Goal: Task Accomplishment & Management: Manage account settings

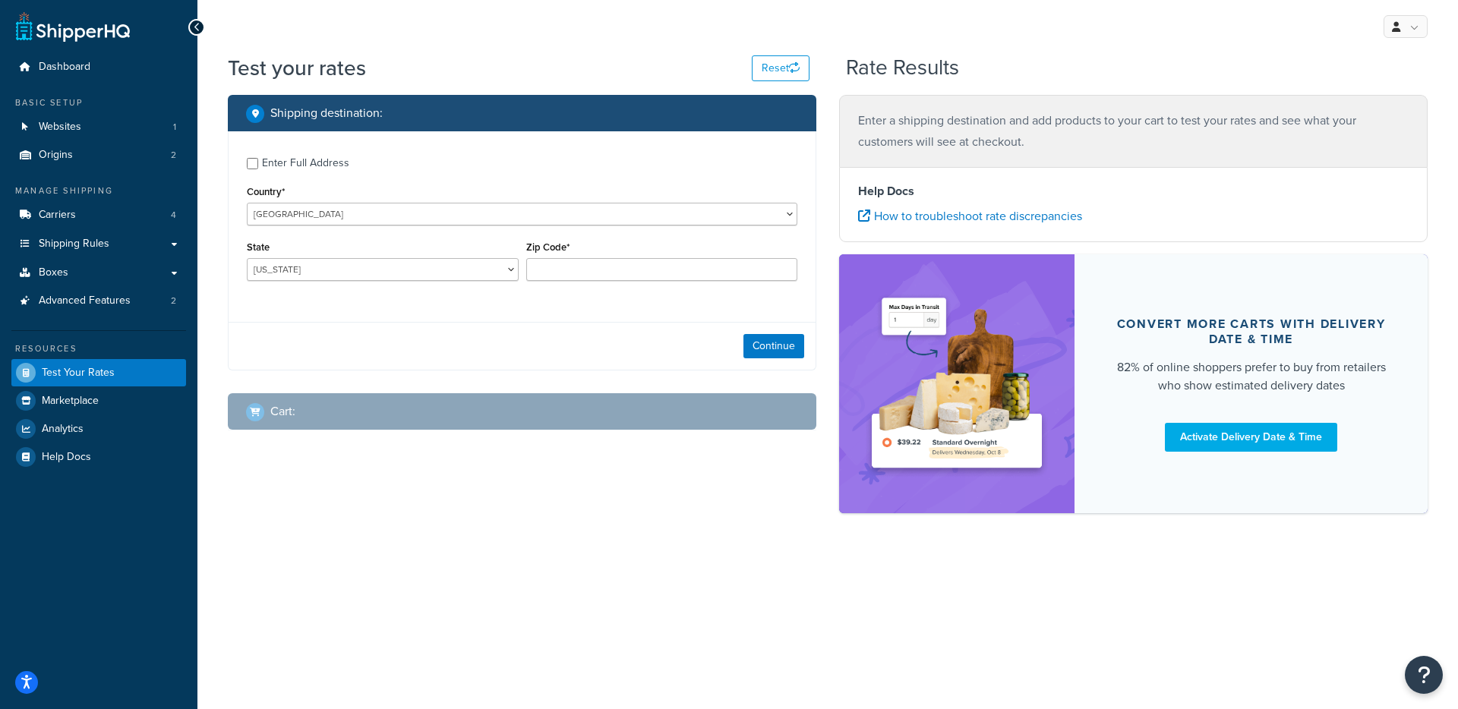
click at [1345, 53] on div "Test your rates Reset Rate Results" at bounding box center [828, 74] width 1200 height 42
click at [1404, 38] on div "My Profile Billing Global Settings Migrate Product Metadata Contact Us Logout" at bounding box center [827, 26] width 1261 height 53
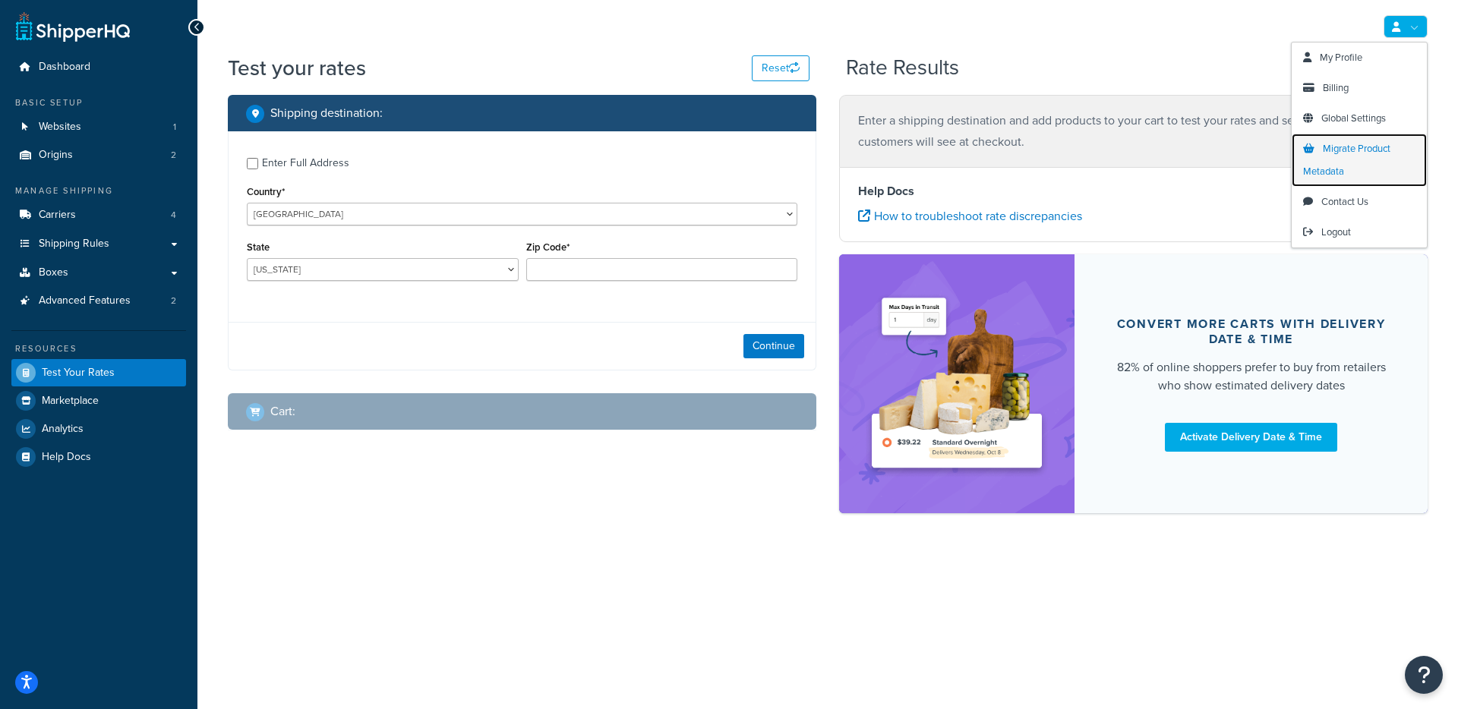
click at [1371, 150] on span "Migrate Product Metadata" at bounding box center [1346, 159] width 87 height 37
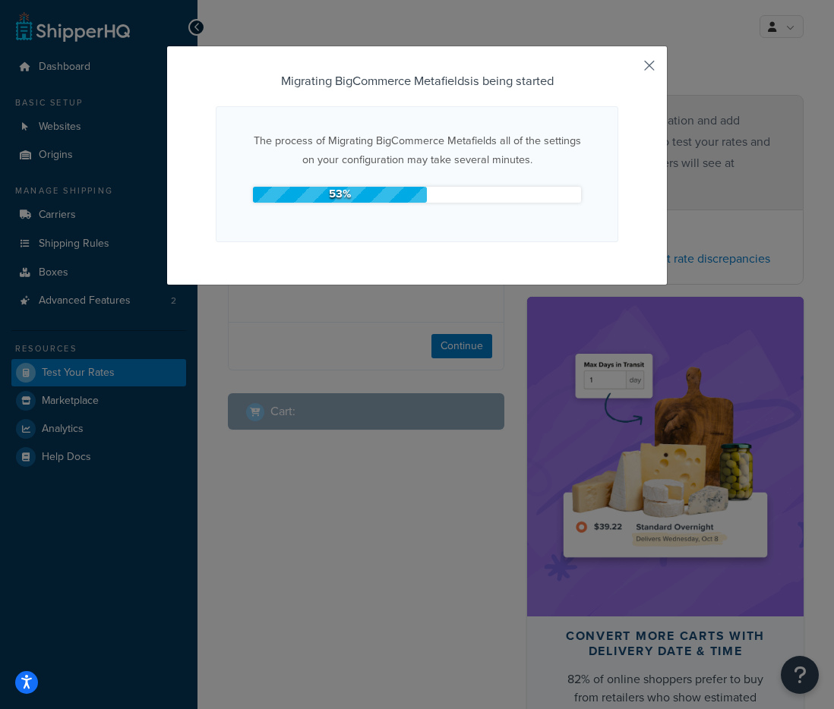
click at [618, 71] on button "button" at bounding box center [616, 73] width 4 height 4
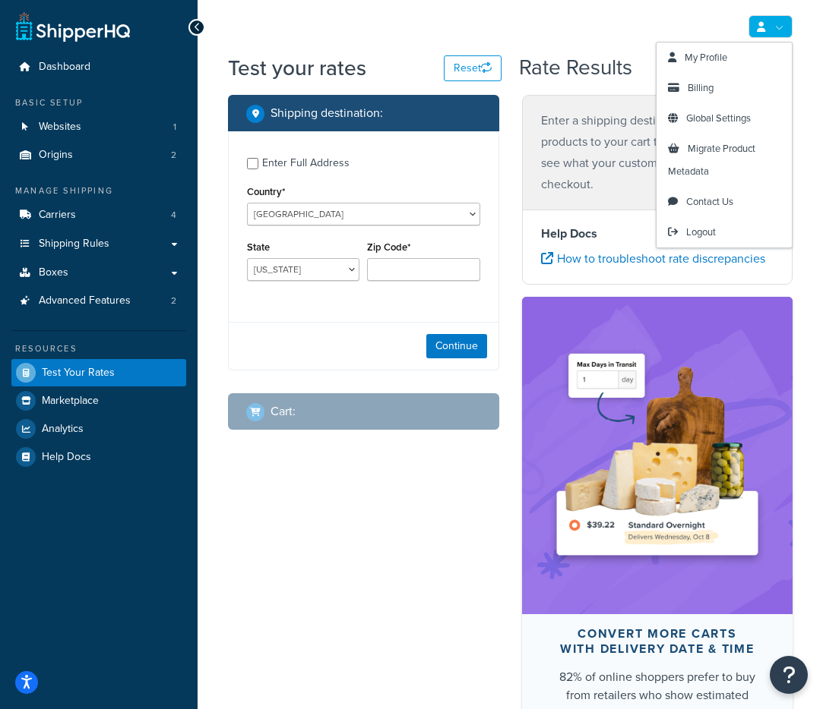
click at [766, 31] on link at bounding box center [770, 26] width 44 height 23
click at [753, 163] on link "Migrate Product Metadata" at bounding box center [723, 160] width 135 height 53
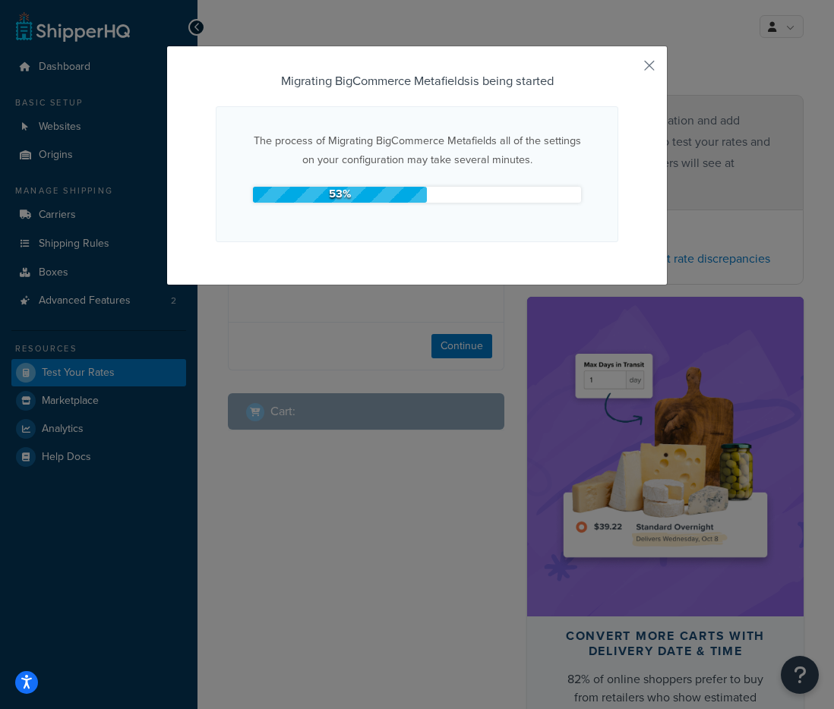
click at [332, 195] on div "53 %" at bounding box center [340, 195] width 174 height 16
click at [618, 71] on button "button" at bounding box center [616, 73] width 4 height 4
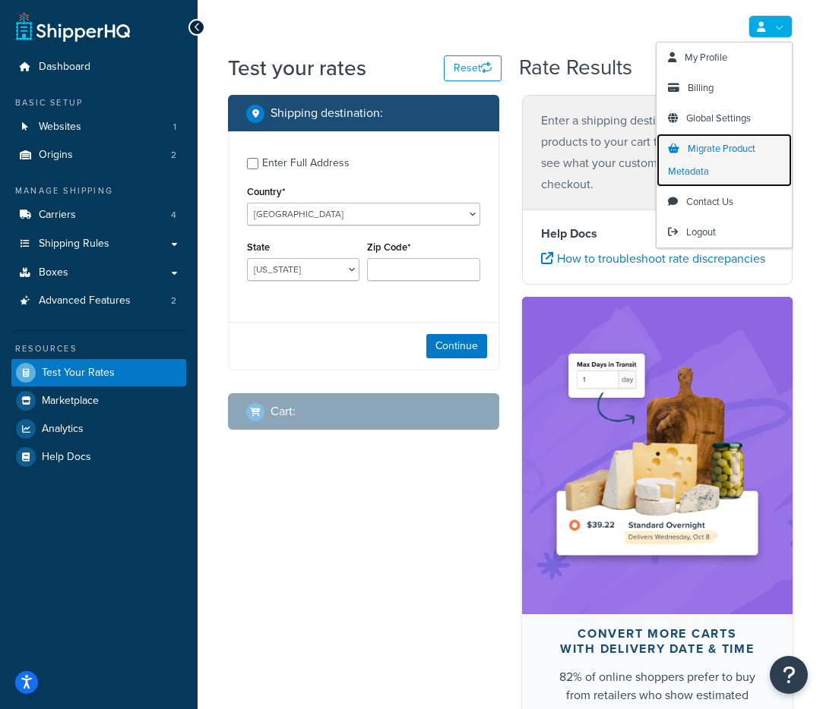
click at [751, 164] on link "Migrate Product Metadata" at bounding box center [723, 160] width 135 height 53
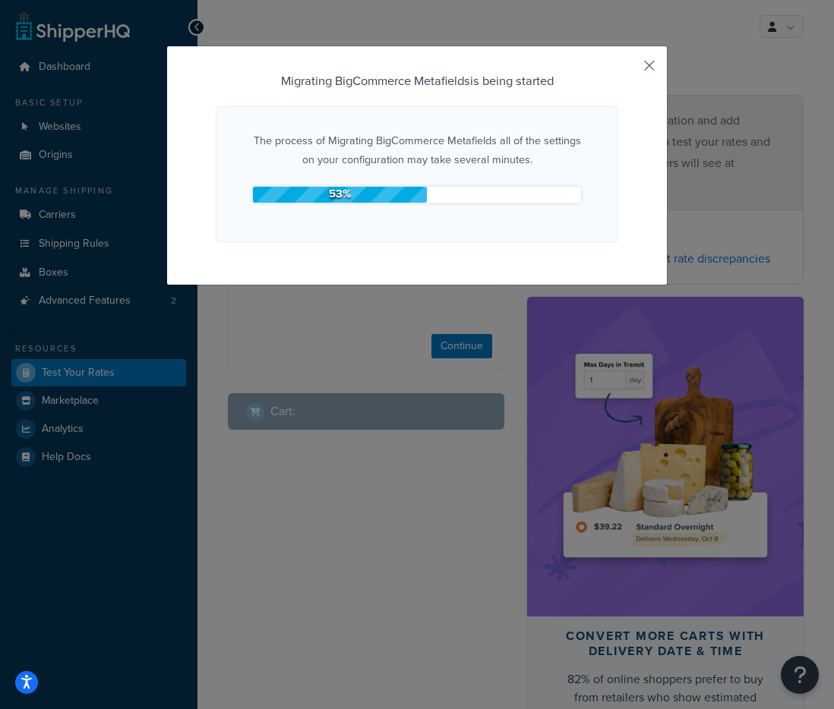
click at [618, 71] on button "button" at bounding box center [616, 73] width 4 height 4
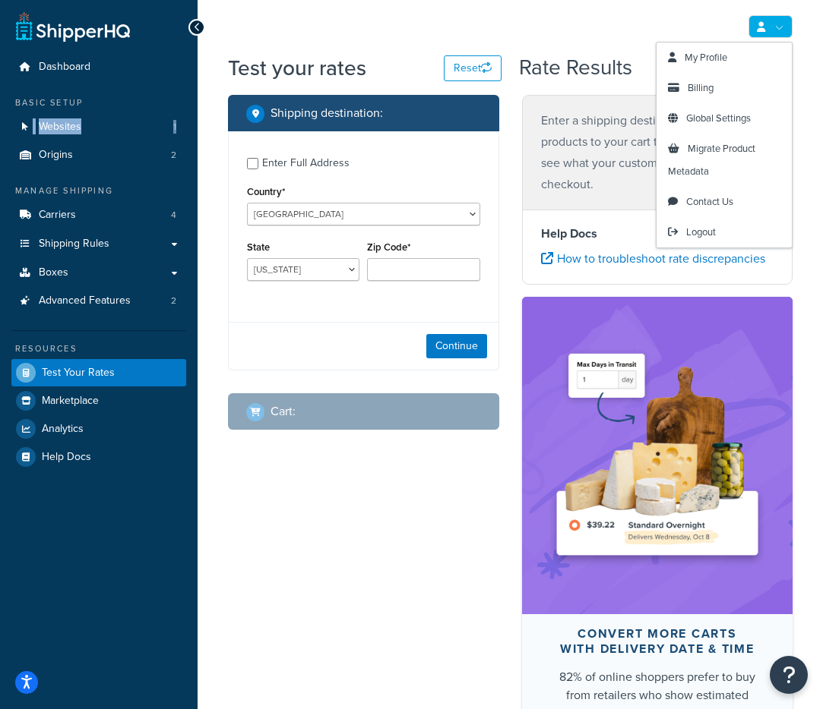
click at [786, 17] on link at bounding box center [770, 26] width 44 height 23
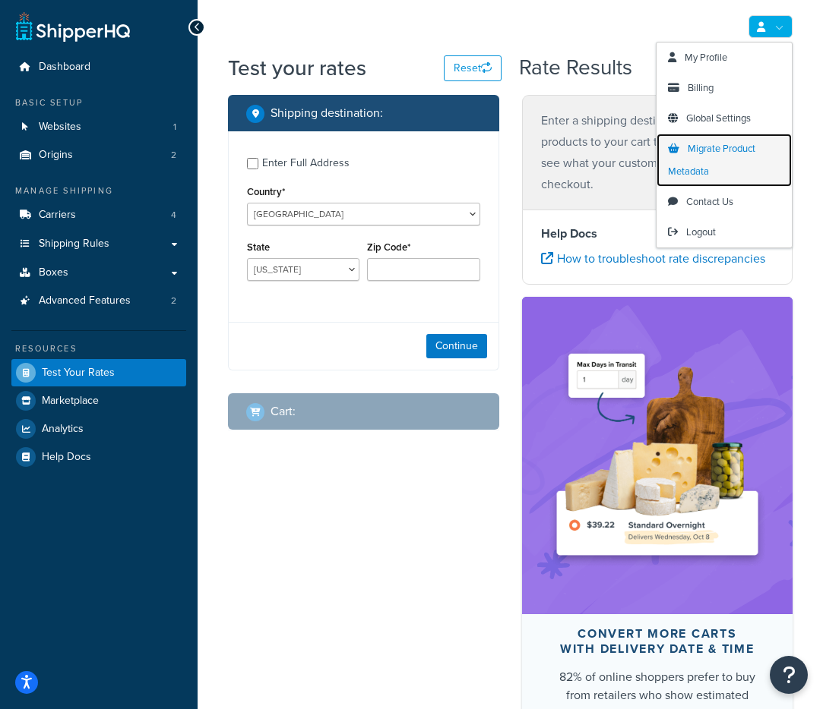
click at [744, 148] on span "Migrate Product Metadata" at bounding box center [711, 159] width 87 height 37
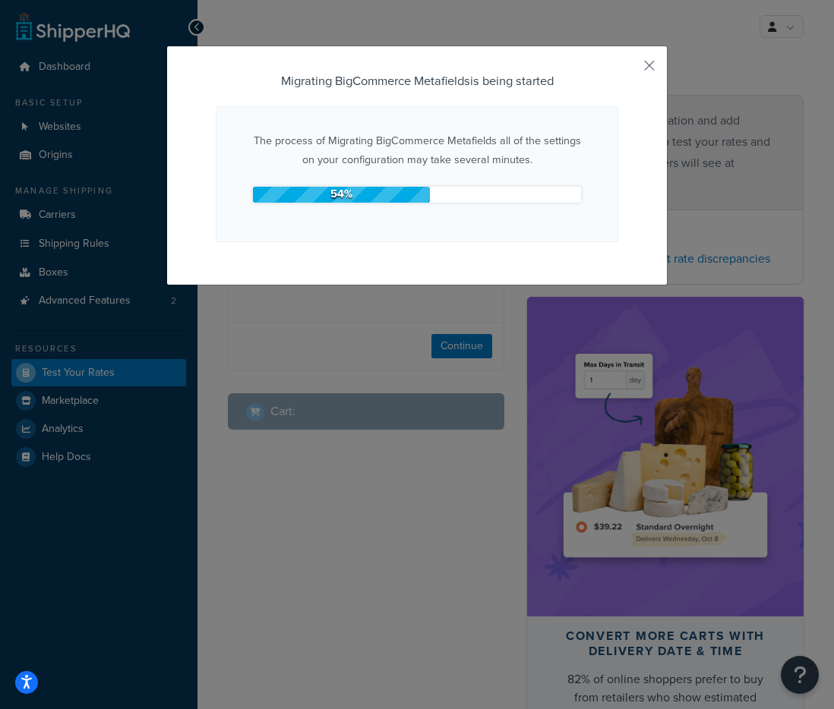
click at [405, 187] on div "54 %" at bounding box center [341, 195] width 177 height 16
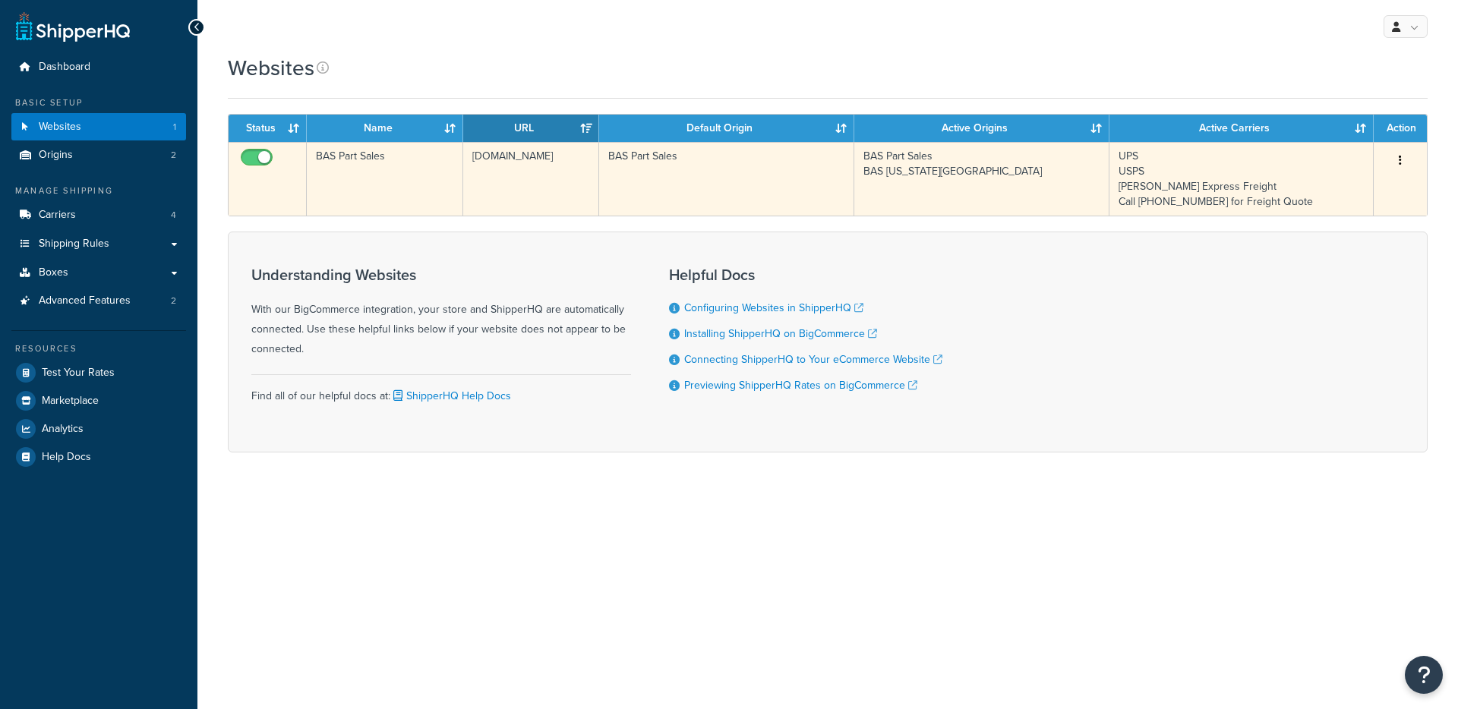
click at [602, 197] on td "BAS Part Sales" at bounding box center [726, 179] width 255 height 74
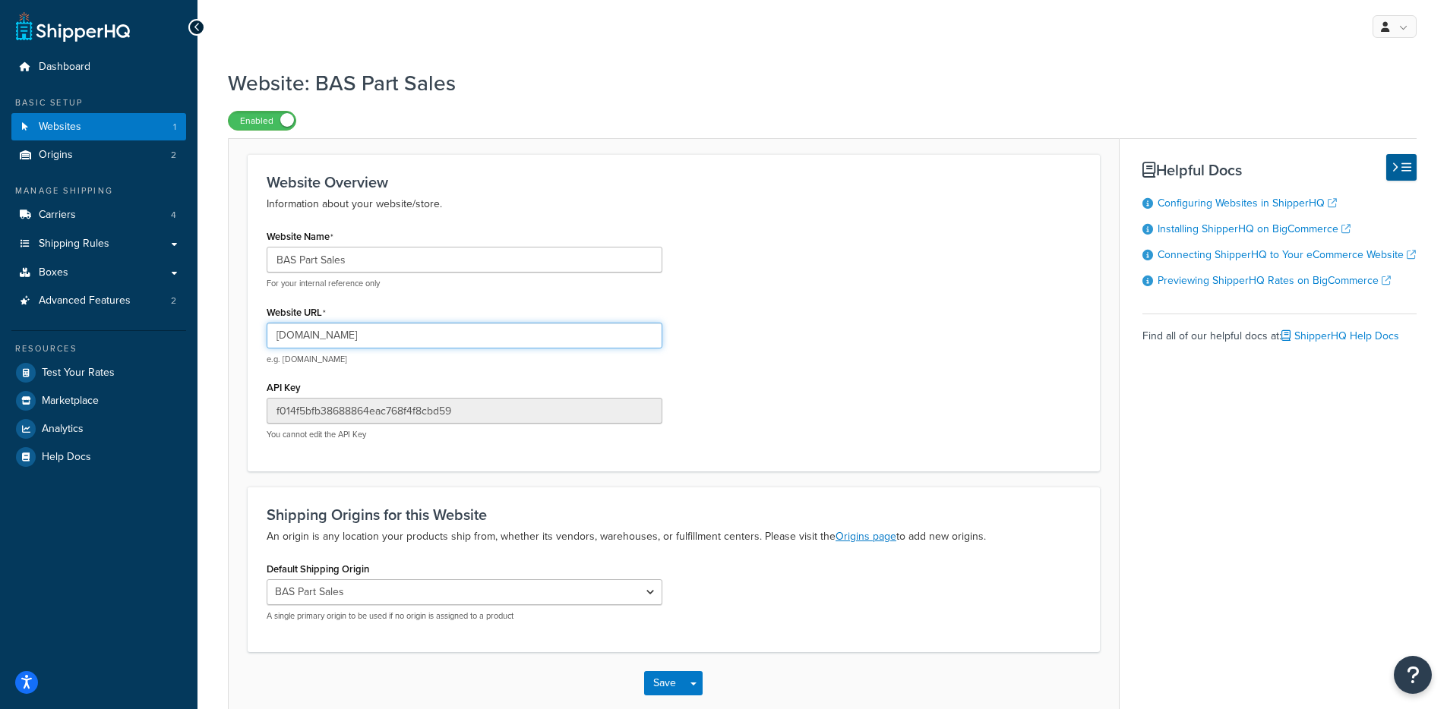
drag, startPoint x: 459, startPoint y: 345, endPoint x: 257, endPoint y: 328, distance: 202.7
click at [257, 328] on div "Website Name BAS Part Sales For your internal reference only Website URL bas-pa…" at bounding box center [464, 339] width 418 height 226
drag, startPoint x: 513, startPoint y: 415, endPoint x: 265, endPoint y: 401, distance: 248.0
click at [265, 401] on div "Website Name BAS Part Sales For your internal reference only Website URL bas-pa…" at bounding box center [464, 339] width 418 height 226
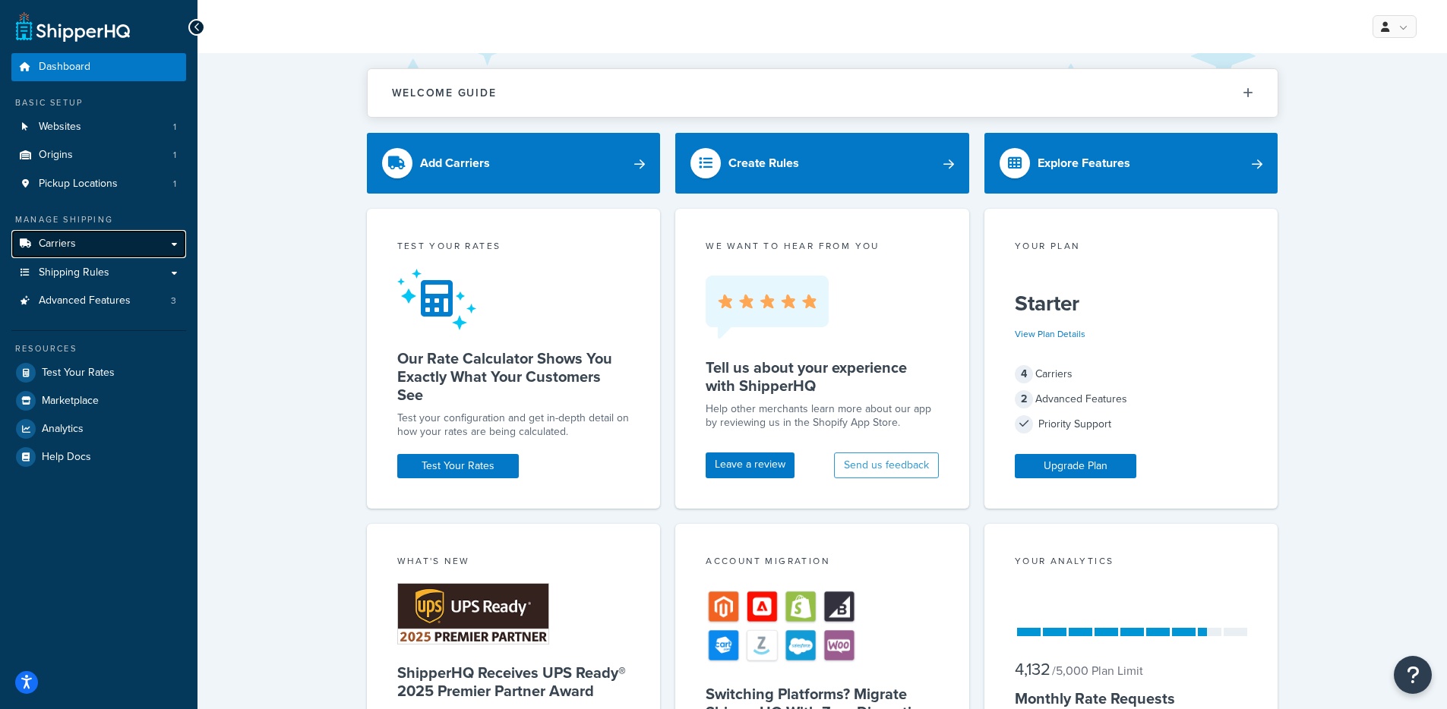
click at [109, 239] on link "Carriers" at bounding box center [98, 244] width 175 height 28
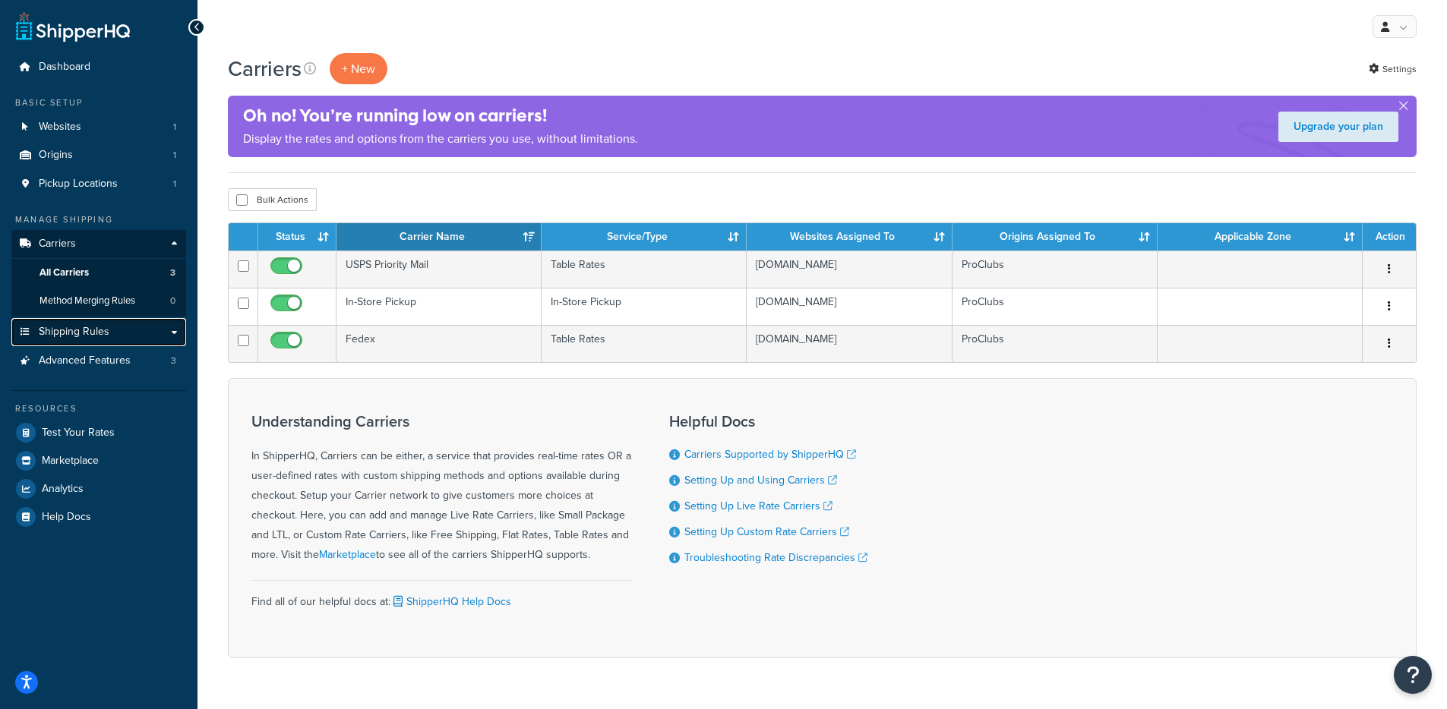
click at [100, 328] on span "Shipping Rules" at bounding box center [74, 332] width 71 height 13
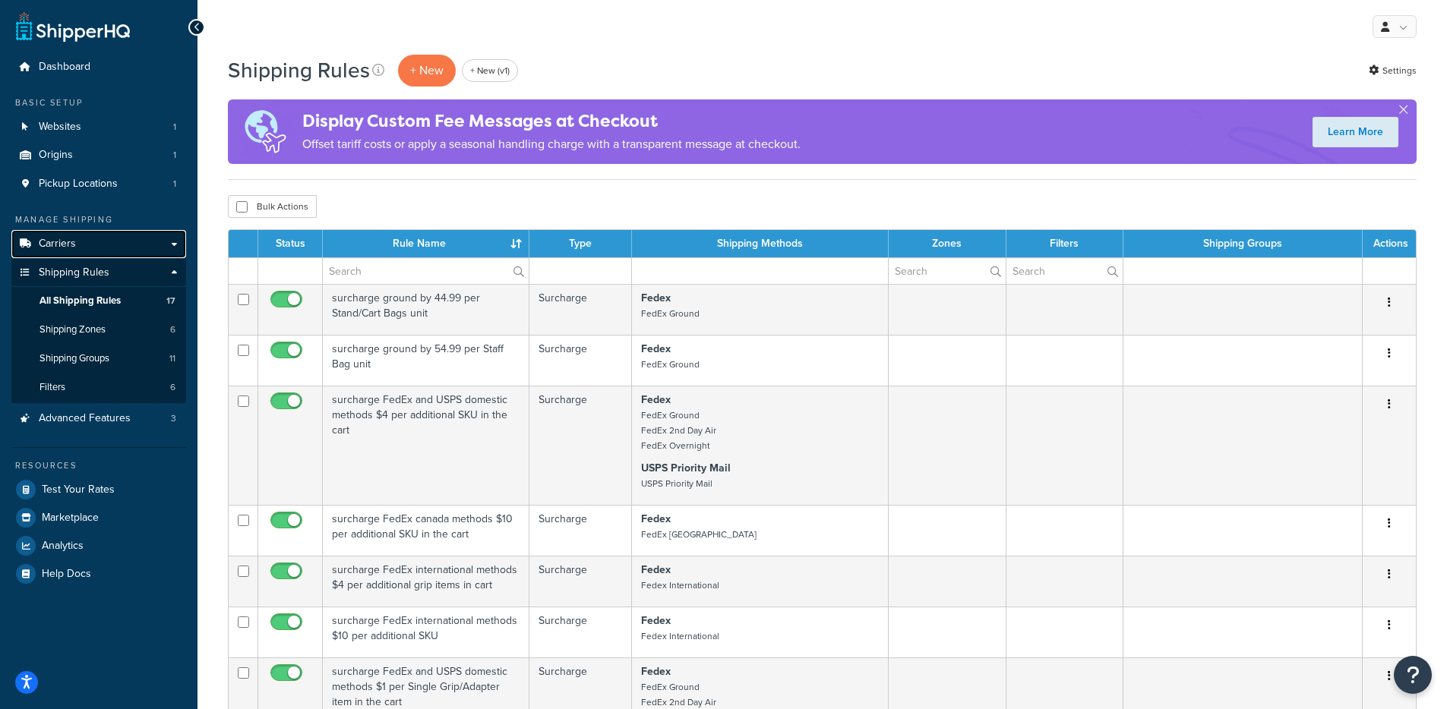
click at [103, 230] on link "Carriers" at bounding box center [98, 244] width 175 height 28
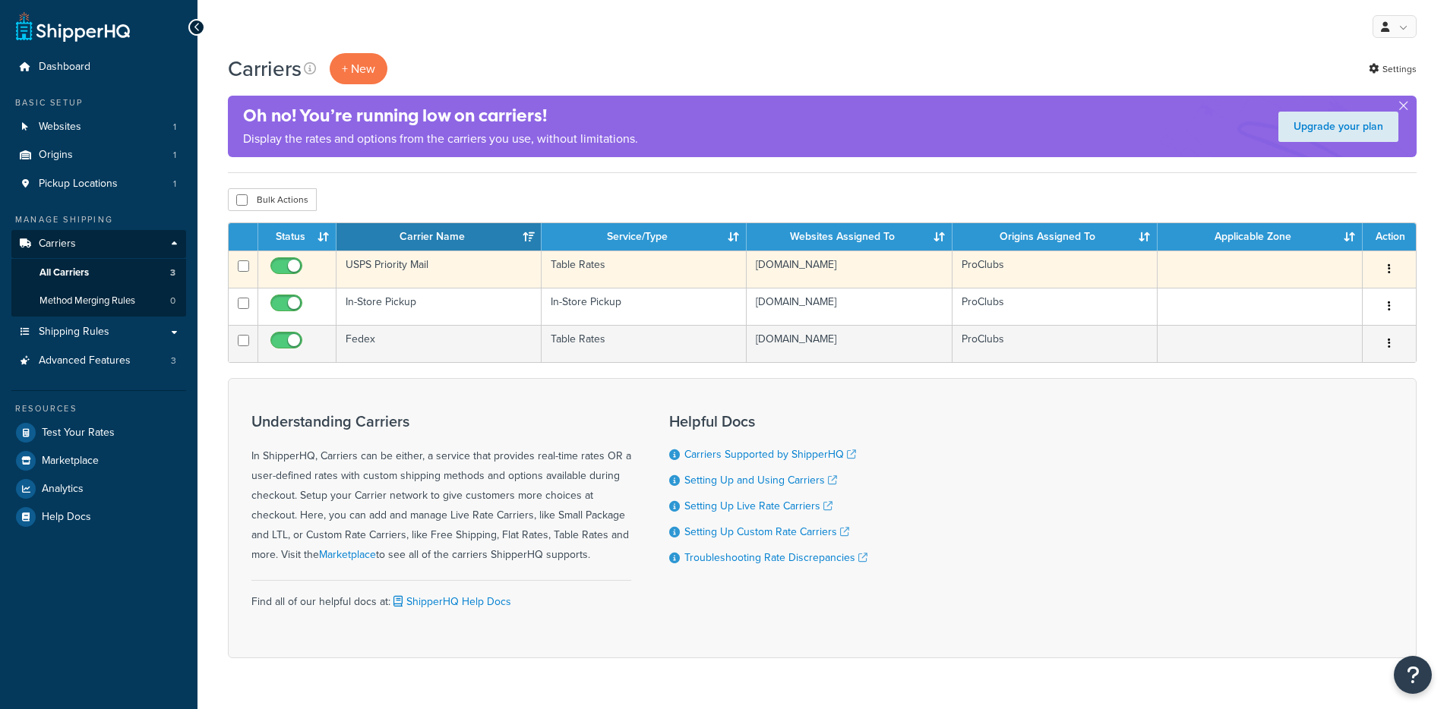
click at [589, 270] on td "Table Rates" at bounding box center [644, 269] width 205 height 37
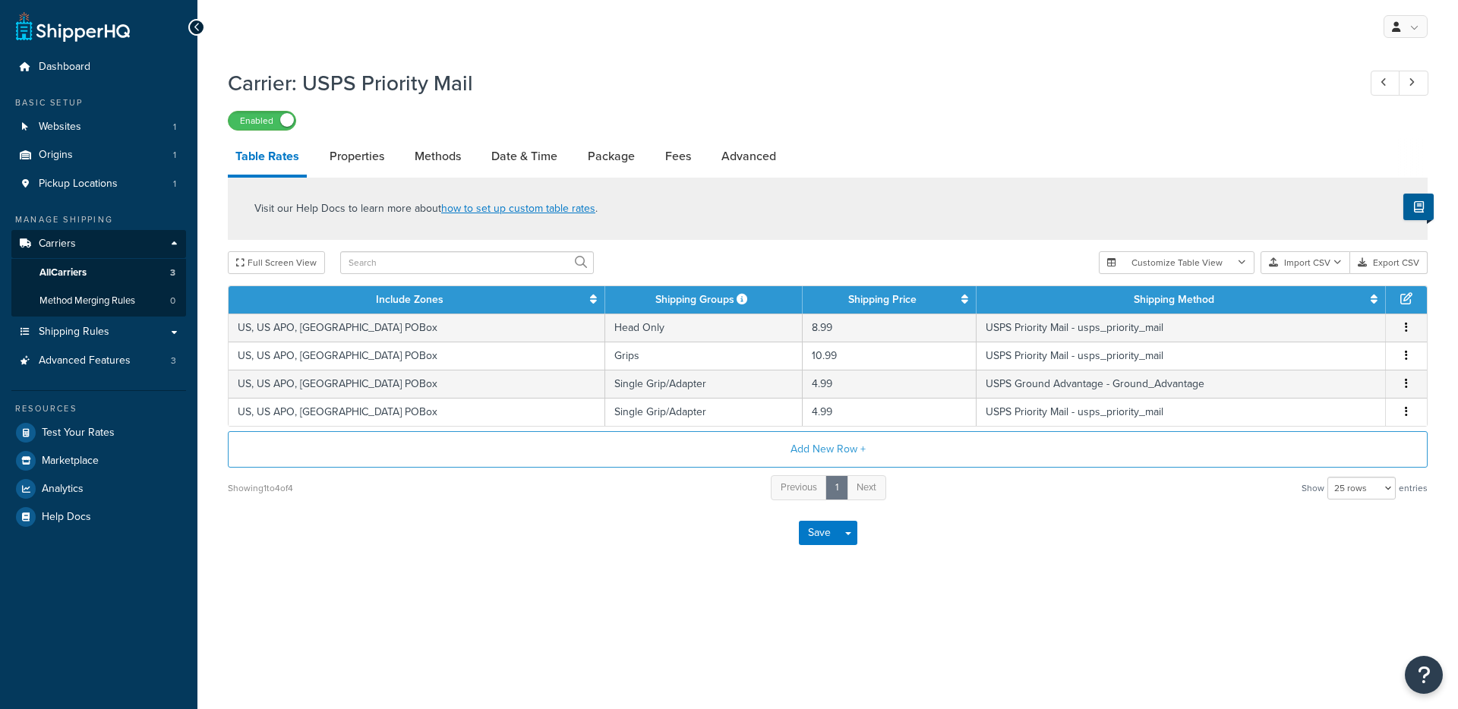
select select "25"
click at [751, 159] on link "Advanced" at bounding box center [749, 156] width 70 height 36
select select "false"
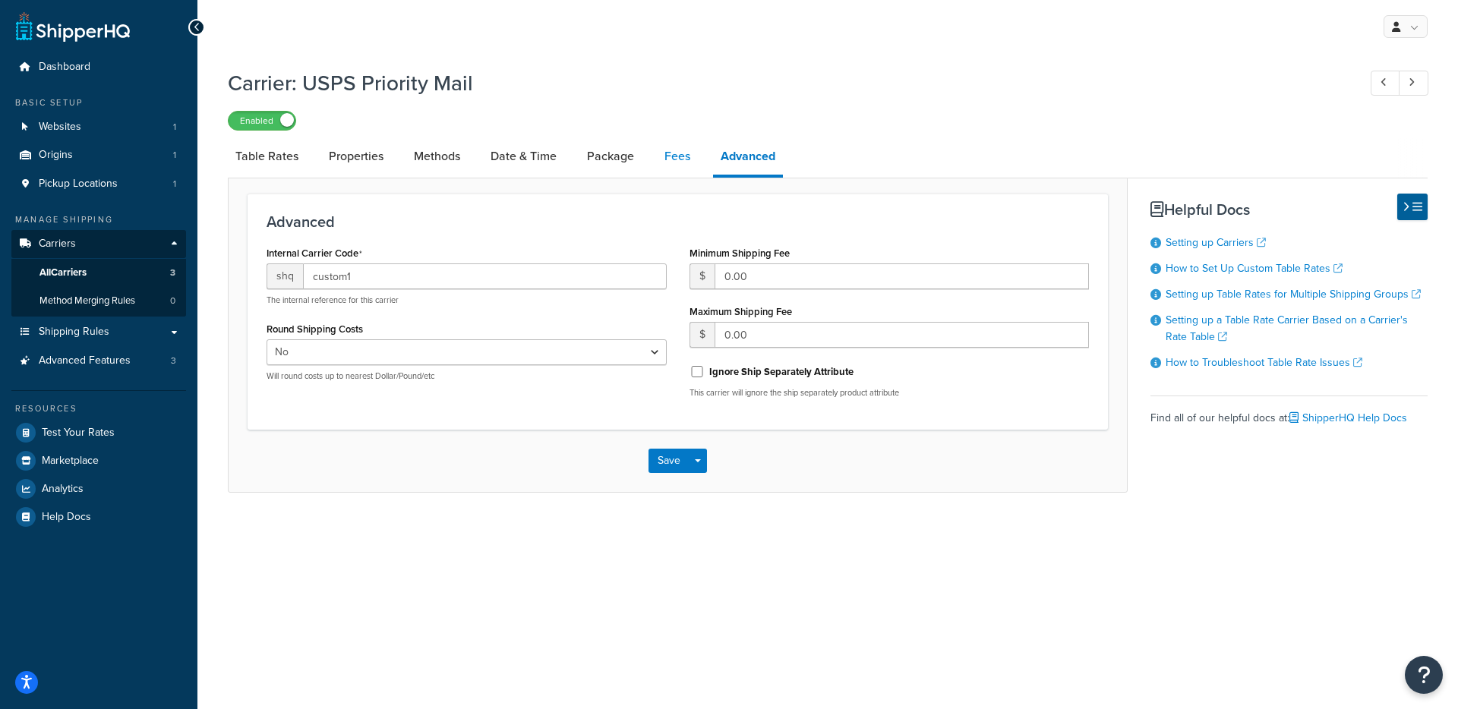
click at [682, 166] on link "Fees" at bounding box center [677, 156] width 41 height 36
select select "AFTER"
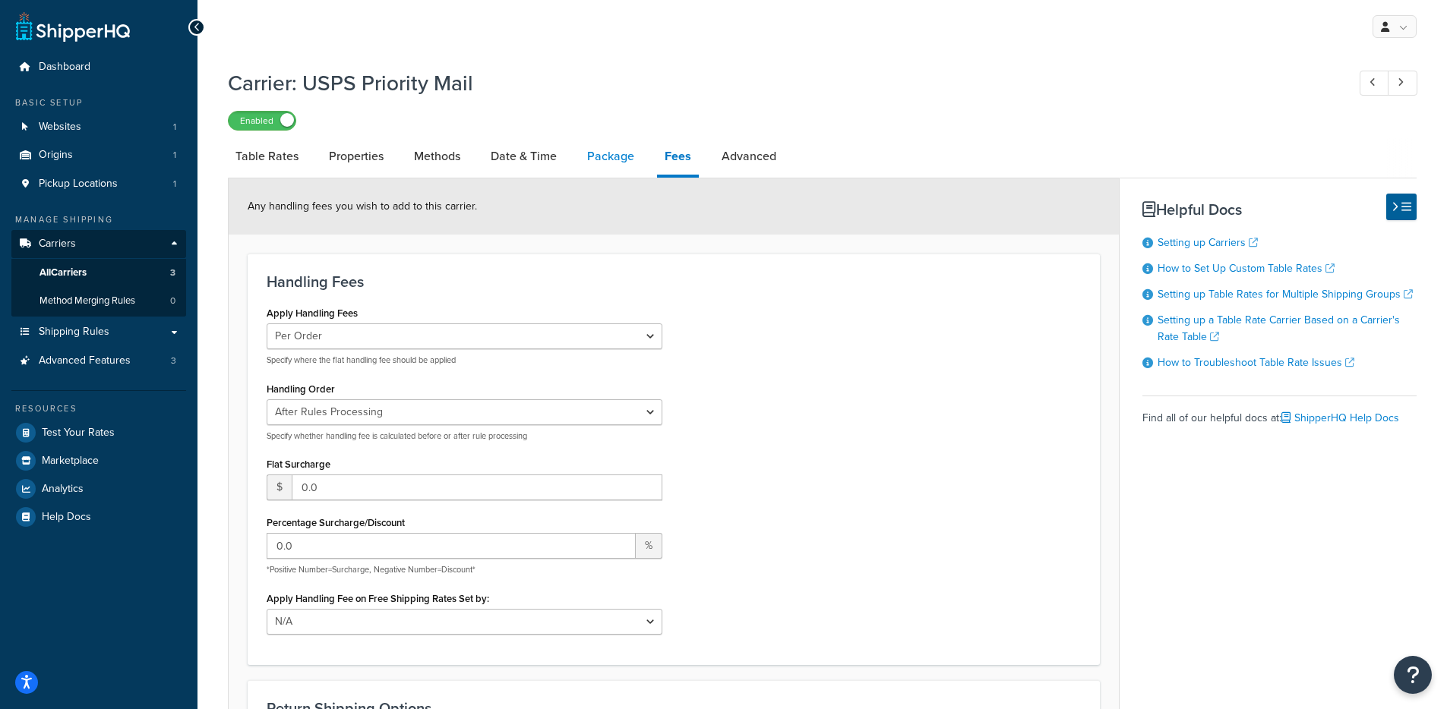
click at [608, 162] on link "Package" at bounding box center [610, 156] width 62 height 36
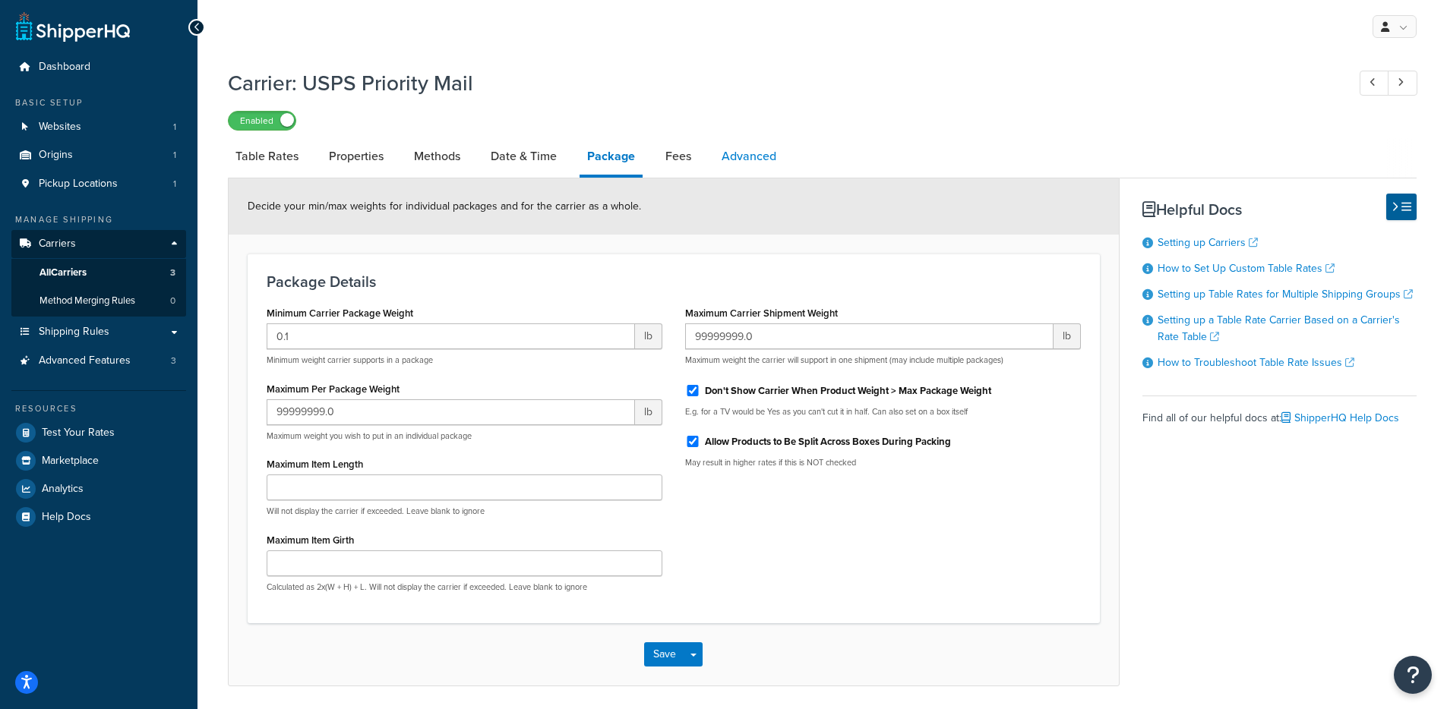
click at [714, 155] on link "Advanced" at bounding box center [749, 156] width 70 height 36
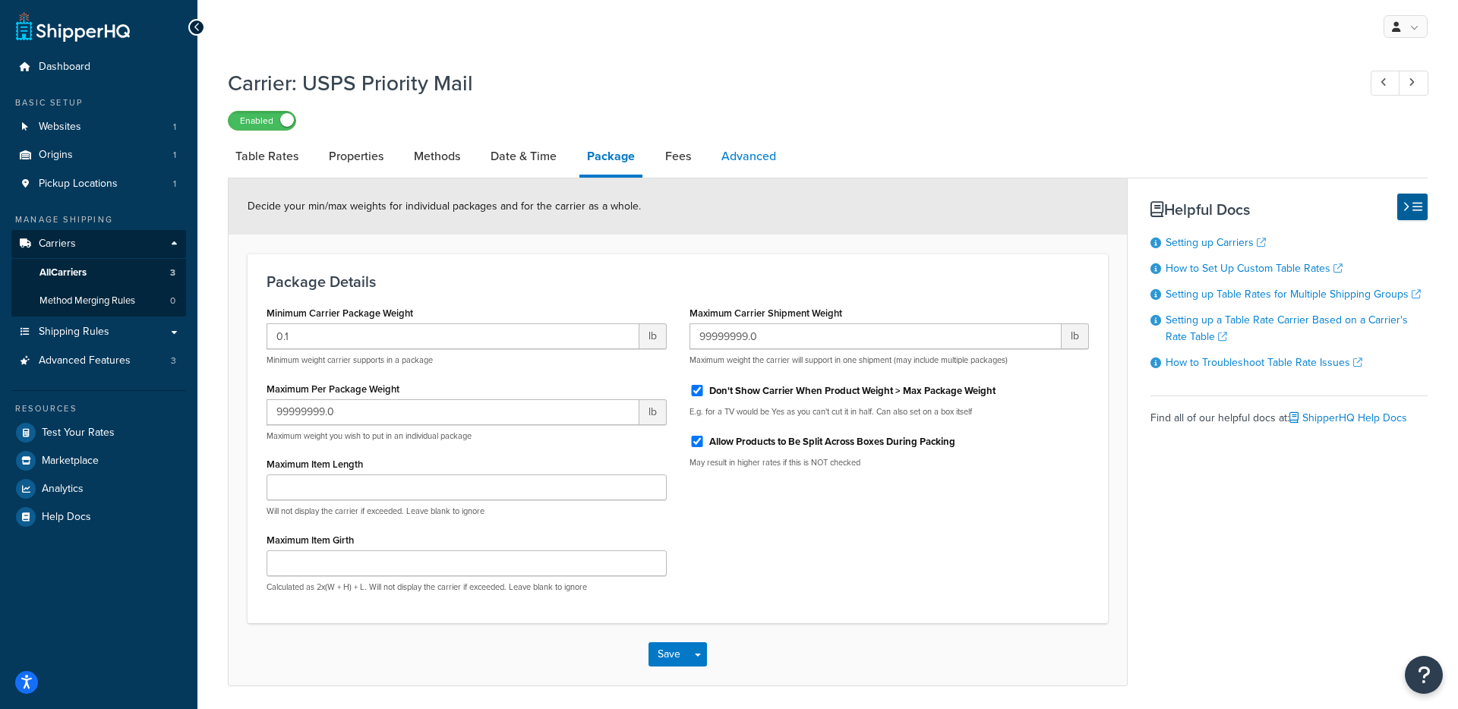
select select "false"
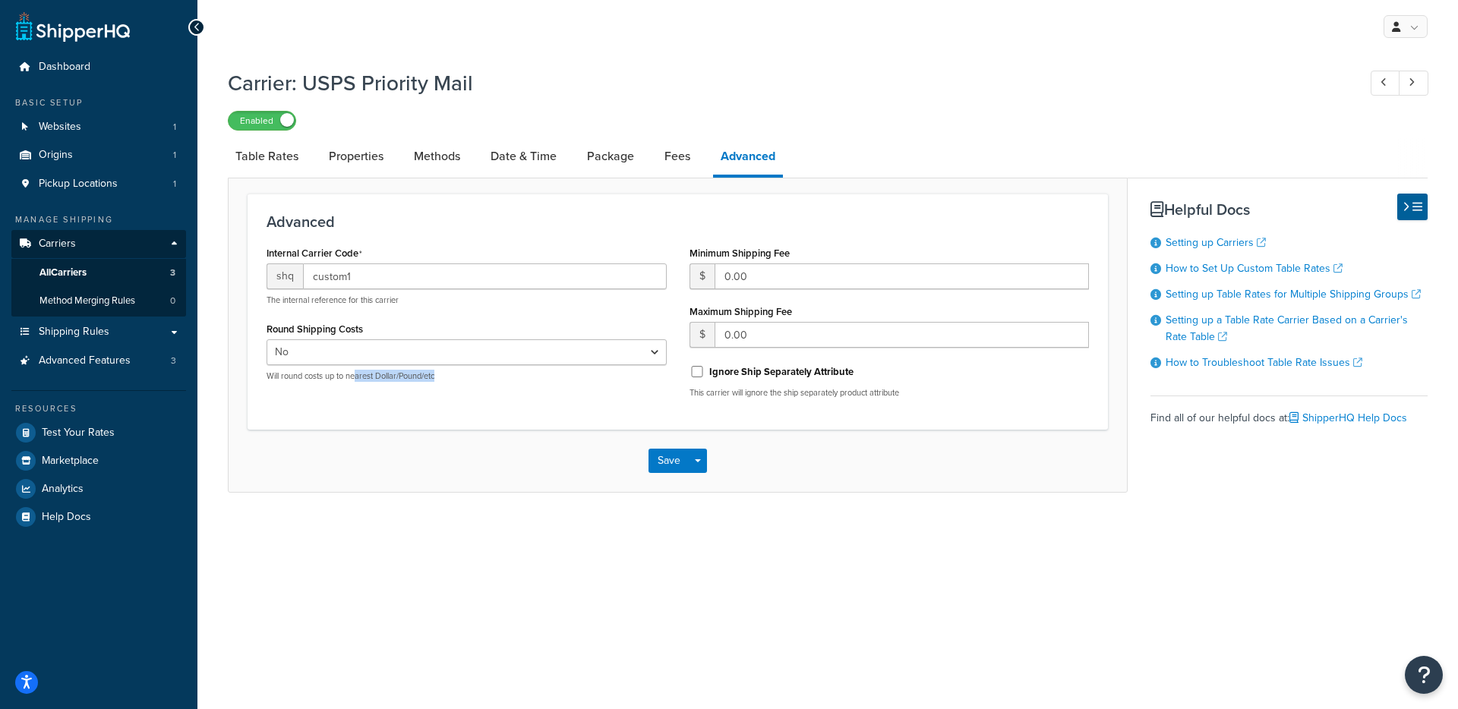
drag, startPoint x: 458, startPoint y: 384, endPoint x: 355, endPoint y: 405, distance: 105.3
click at [357, 384] on div "Internal Carrier Code shq custom1 The internal reference for this carrier Round…" at bounding box center [466, 317] width 423 height 151
click at [354, 406] on div "Internal Carrier Code shq custom1 The internal reference for this carrier Round…" at bounding box center [677, 326] width 845 height 168
click at [292, 161] on link "Table Rates" at bounding box center [267, 156] width 78 height 36
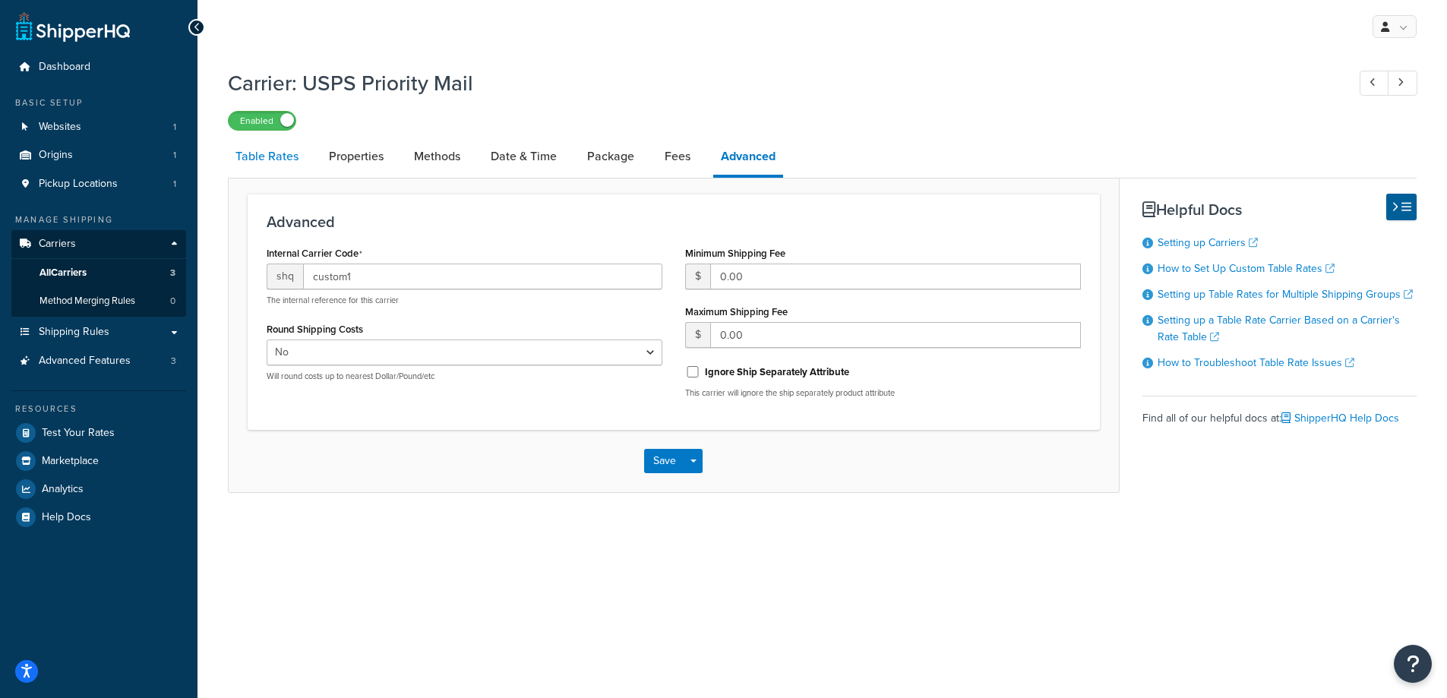
select select "25"
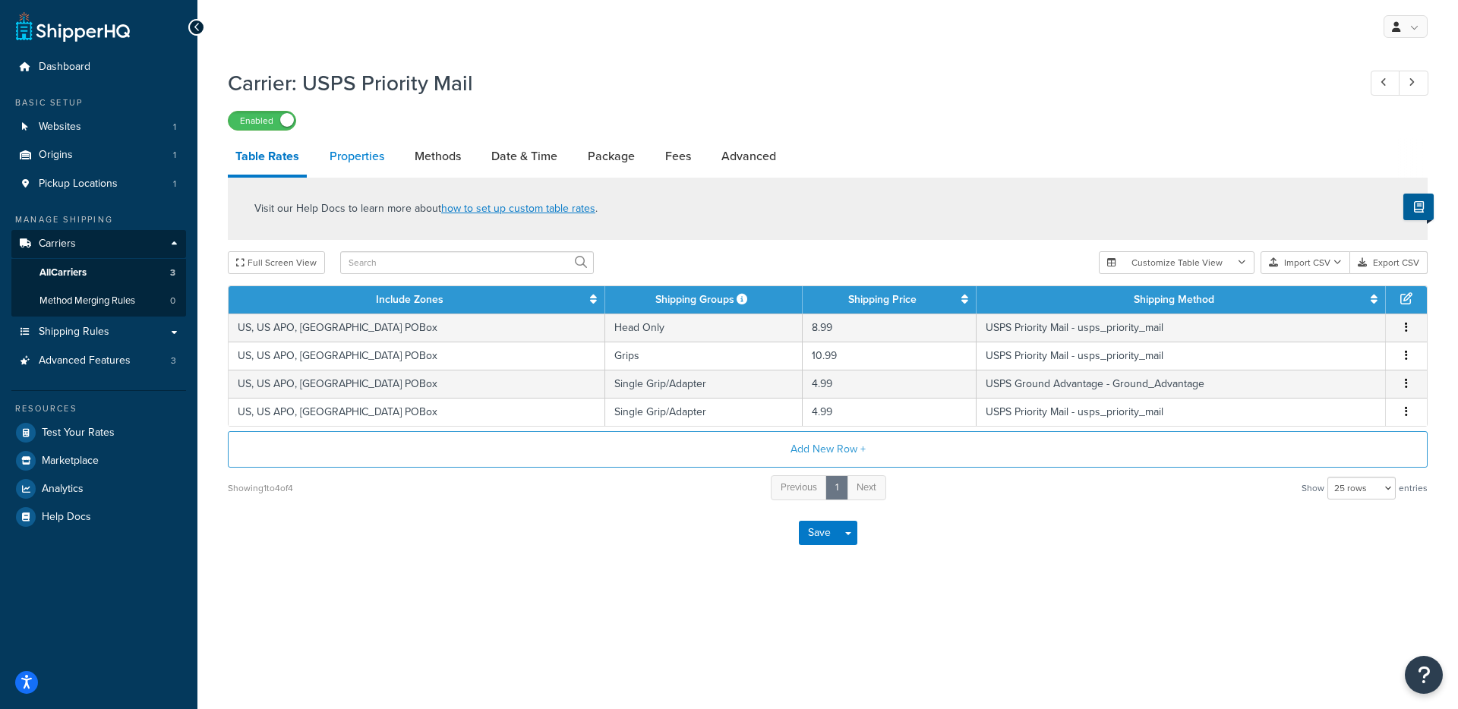
click at [349, 160] on link "Properties" at bounding box center [357, 156] width 70 height 36
select select "HIGHEST"
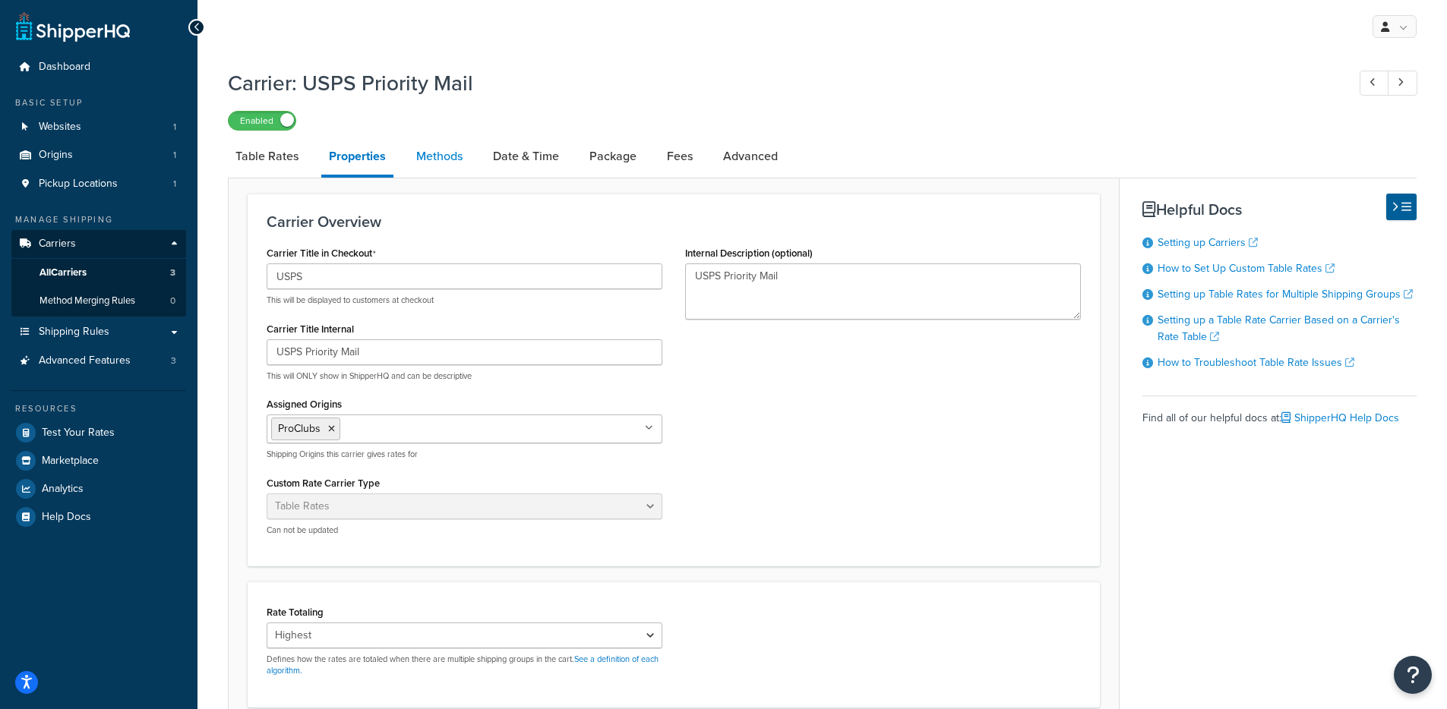
click at [416, 166] on link "Methods" at bounding box center [440, 156] width 62 height 36
select select "25"
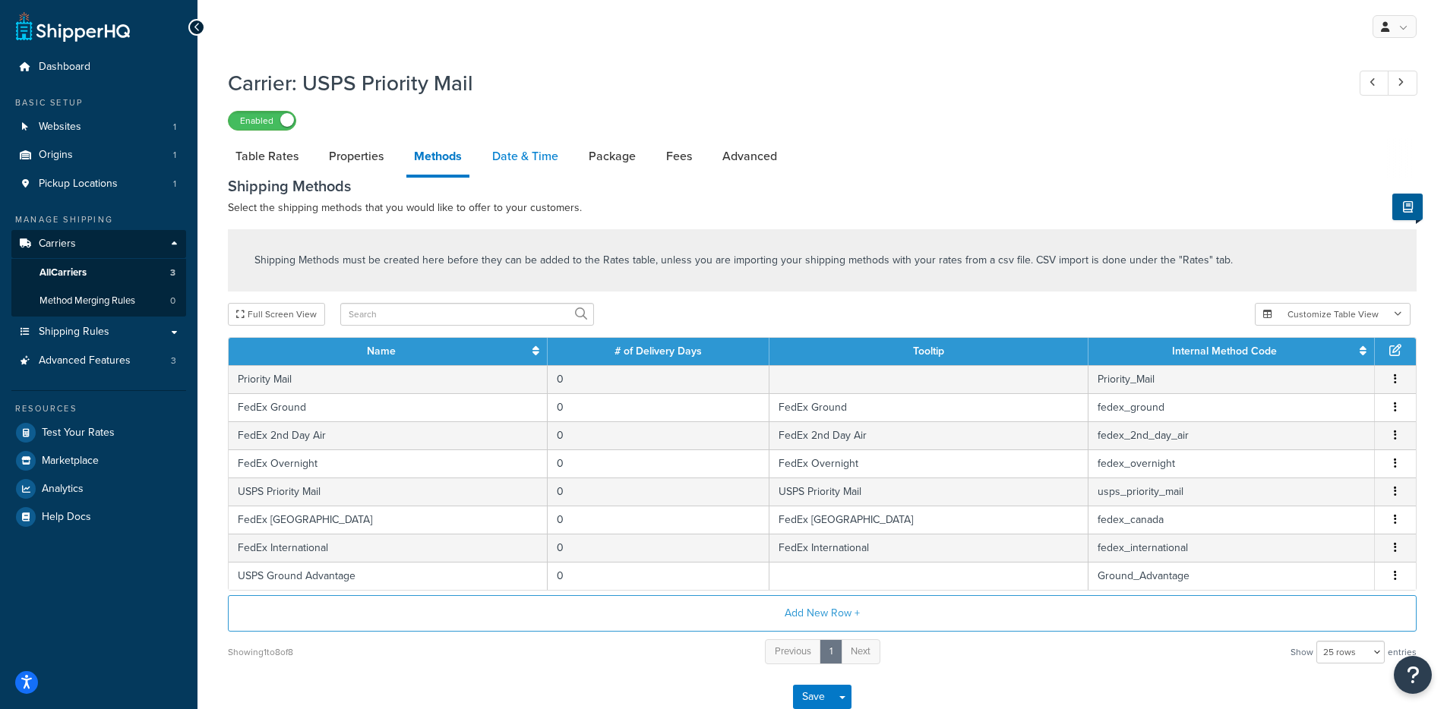
click at [507, 153] on link "Date & Time" at bounding box center [525, 156] width 81 height 36
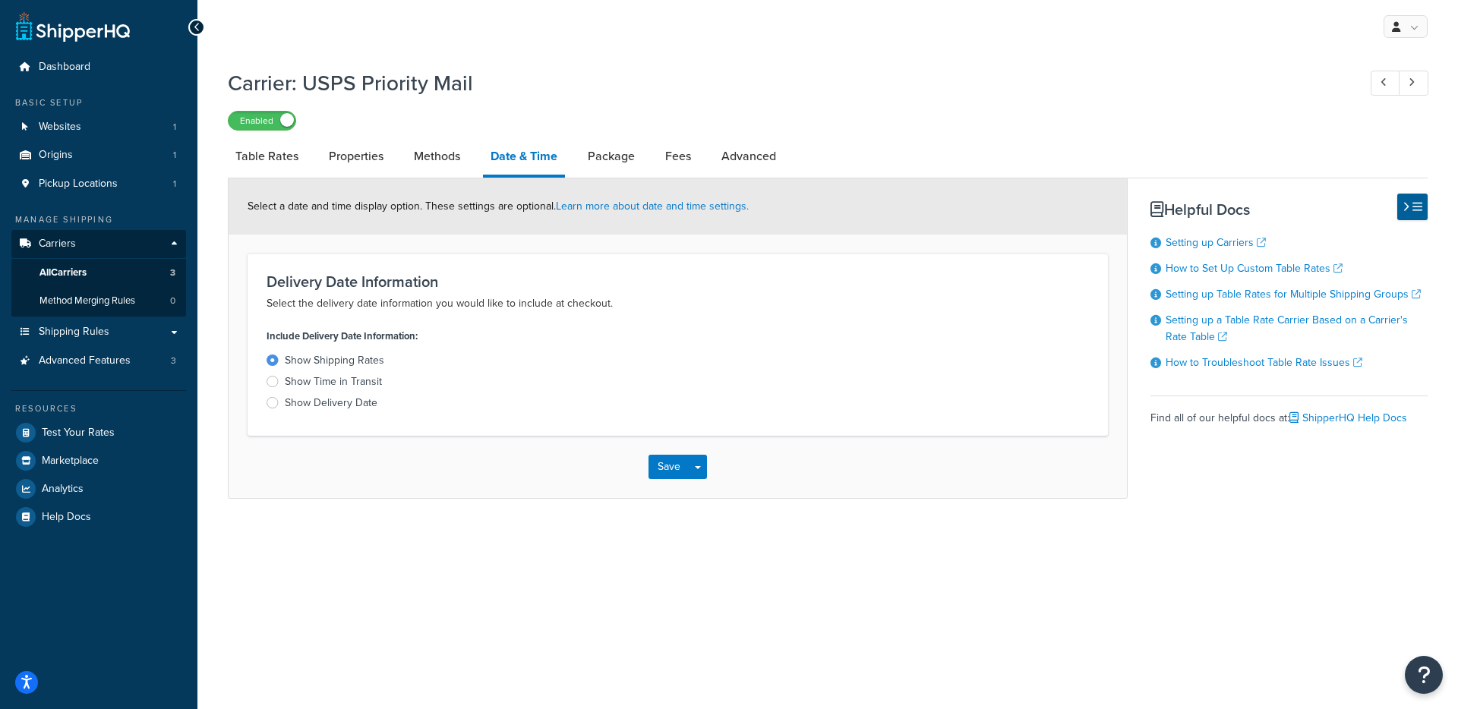
click at [579, 155] on li "Date & Time" at bounding box center [531, 157] width 97 height 39
click at [599, 157] on link "Package" at bounding box center [611, 156] width 62 height 36
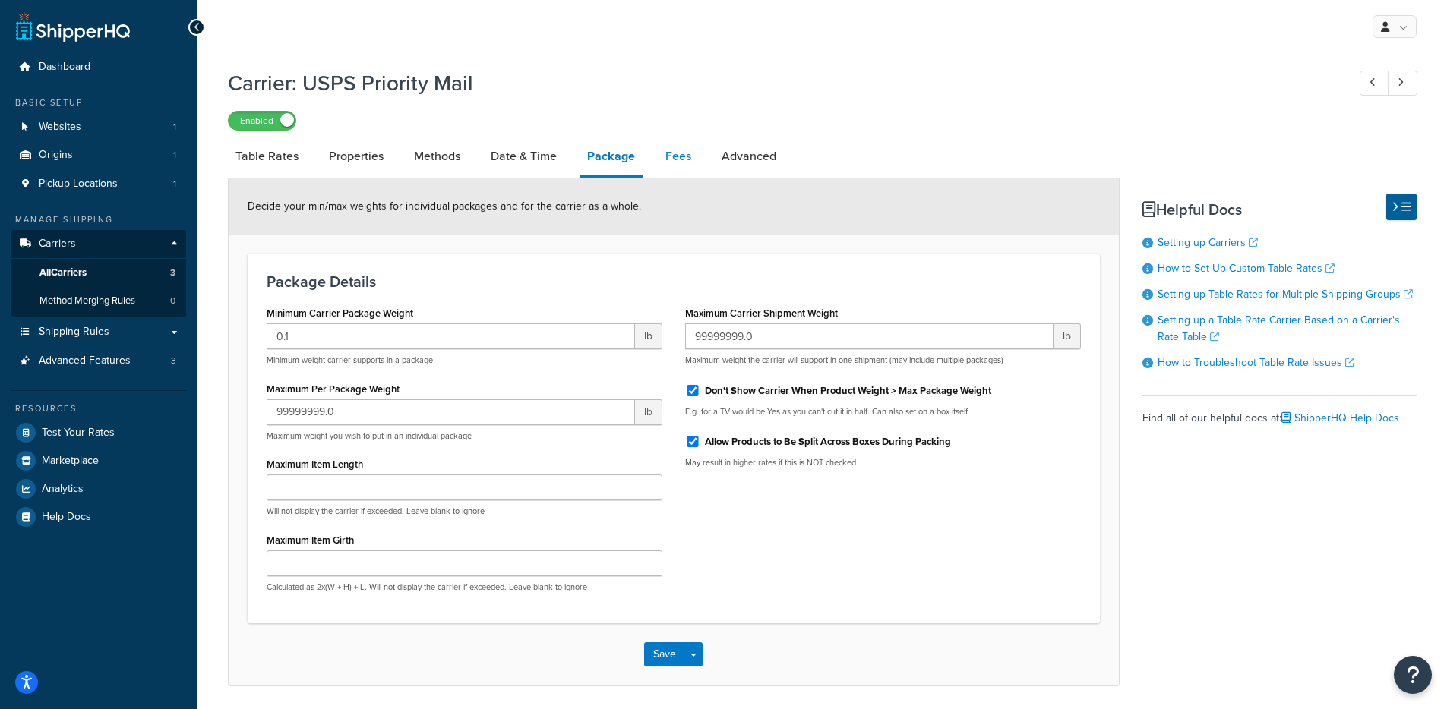
click at [693, 164] on link "Fees" at bounding box center [678, 156] width 41 height 36
select select "AFTER"
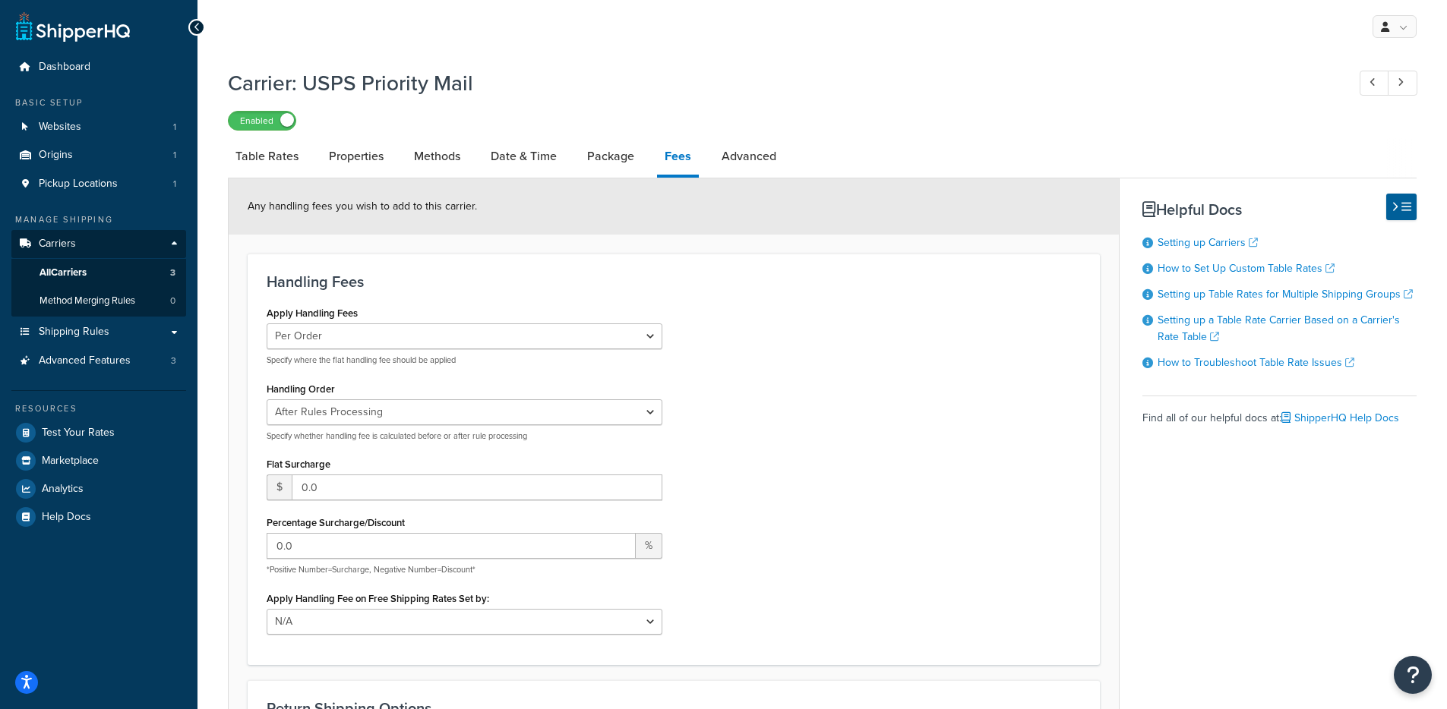
click at [739, 186] on div "Any handling fees you wish to add to this carrier." at bounding box center [674, 206] width 890 height 56
click at [742, 164] on link "Advanced" at bounding box center [749, 156] width 70 height 36
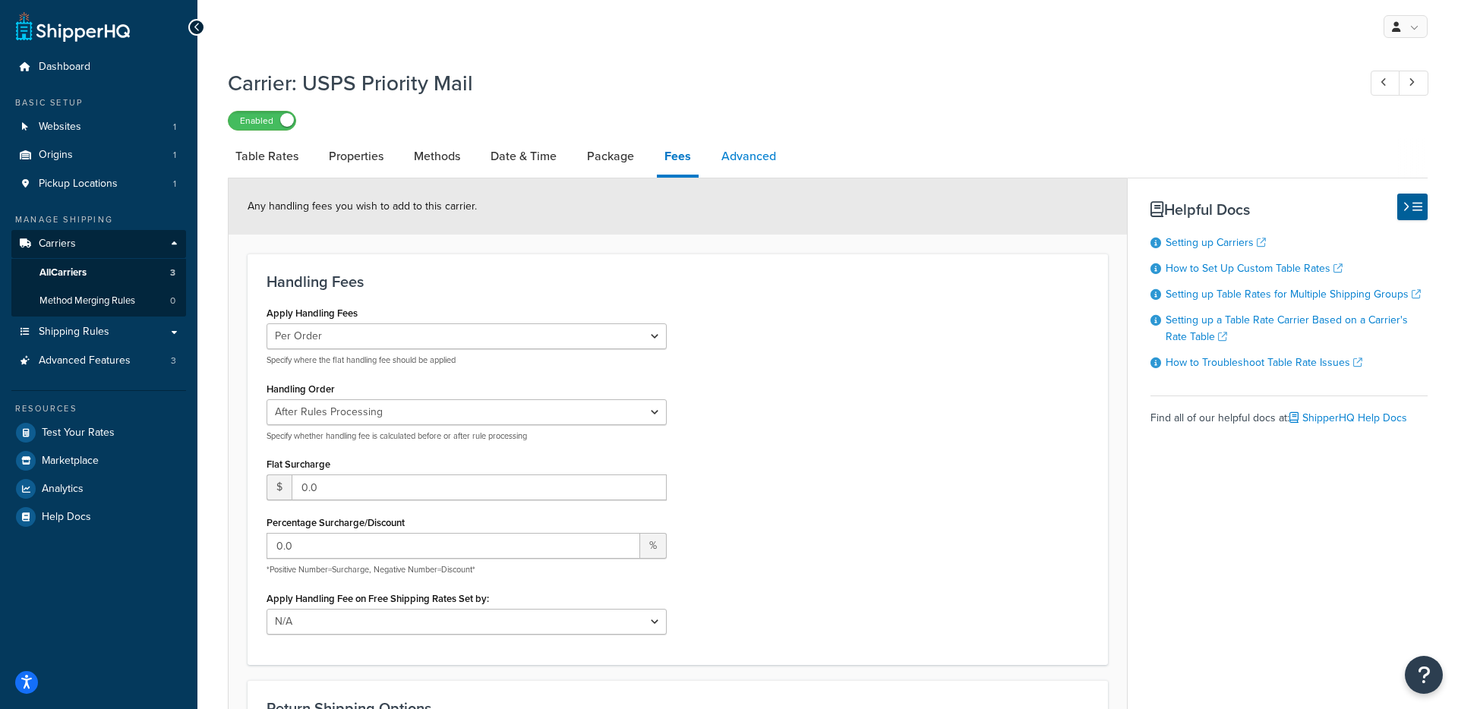
select select "false"
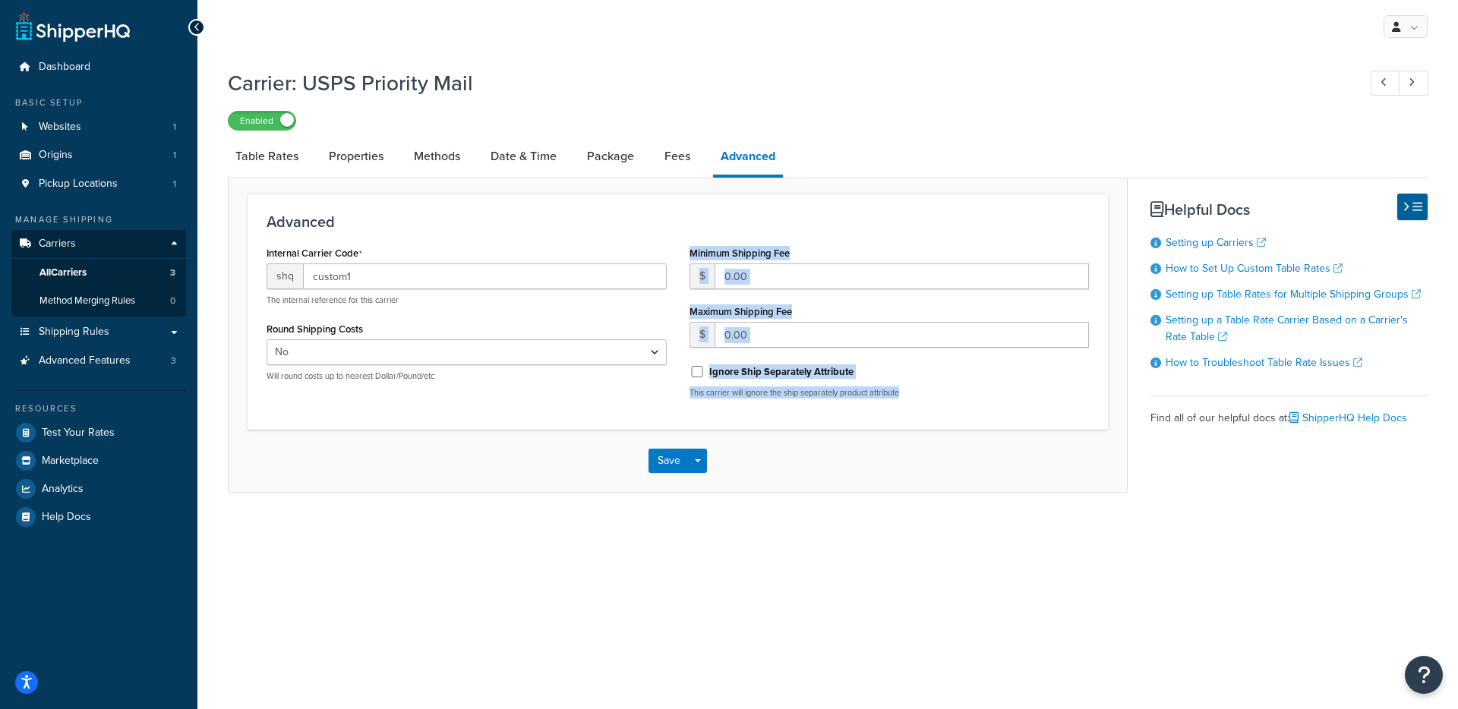
drag, startPoint x: 961, startPoint y: 394, endPoint x: 481, endPoint y: 396, distance: 480.0
click at [607, 379] on div "Internal Carrier Code shq custom1 The internal reference for this carrier Round…" at bounding box center [677, 326] width 845 height 168
click at [389, 403] on div "Internal Carrier Code shq custom1 The internal reference for this carrier Round…" at bounding box center [677, 326] width 845 height 168
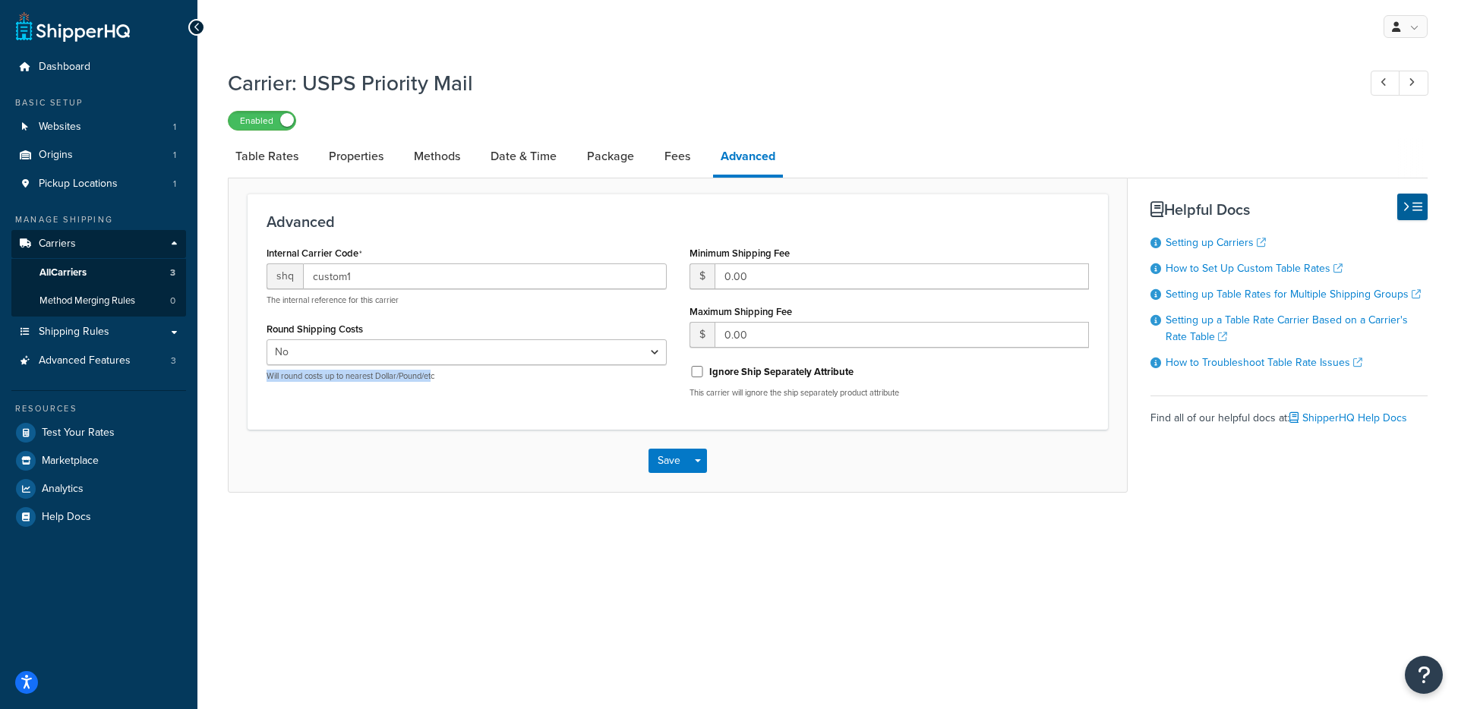
drag, startPoint x: 253, startPoint y: 382, endPoint x: 433, endPoint y: 382, distance: 180.0
click at [433, 382] on div "Advanced Internal Carrier Code shq custom1 The internal reference for this carr…" at bounding box center [678, 311] width 861 height 235
click at [462, 388] on div "Internal Carrier Code shq custom1 The internal reference for this carrier Round…" at bounding box center [466, 317] width 423 height 151
click at [73, 130] on span "Websites" at bounding box center [60, 127] width 43 height 13
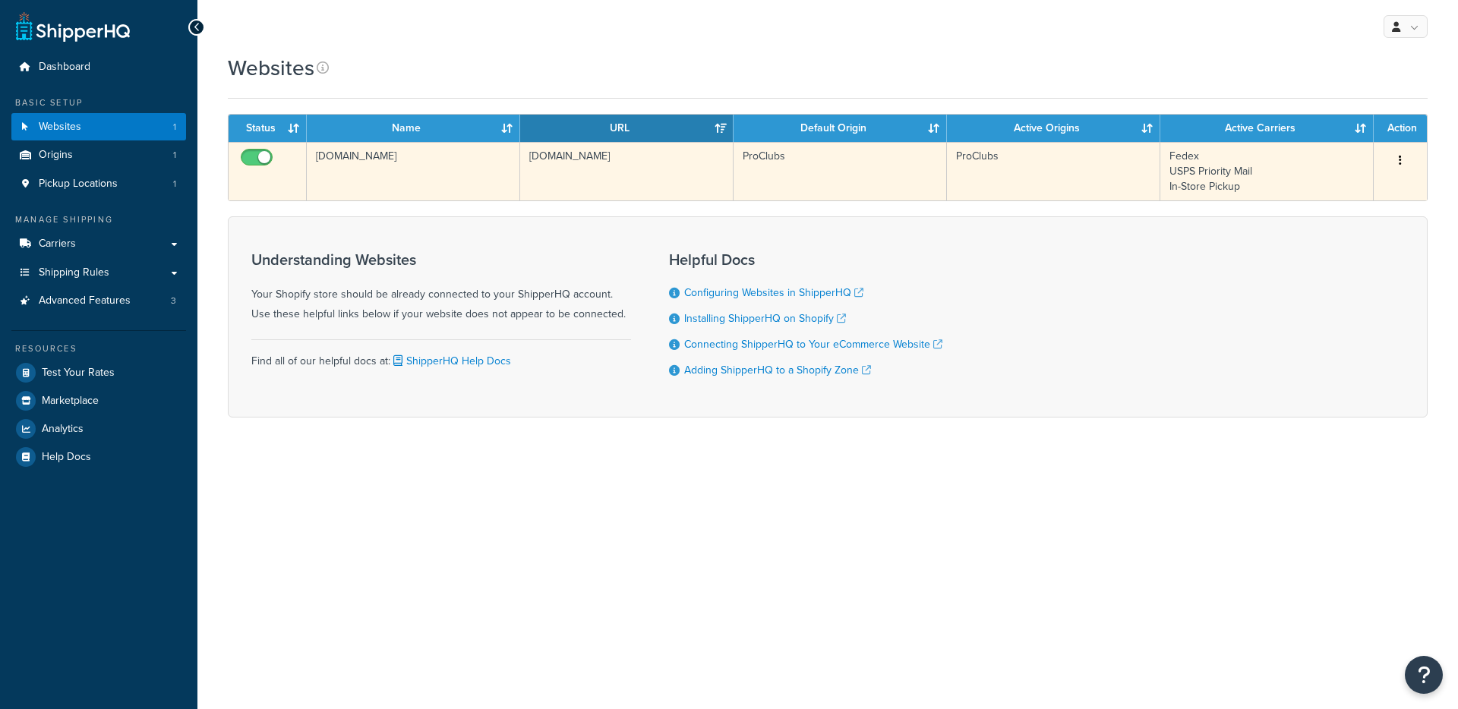
click at [715, 182] on td "proclubs-dev.myshopify.com" at bounding box center [626, 171] width 213 height 58
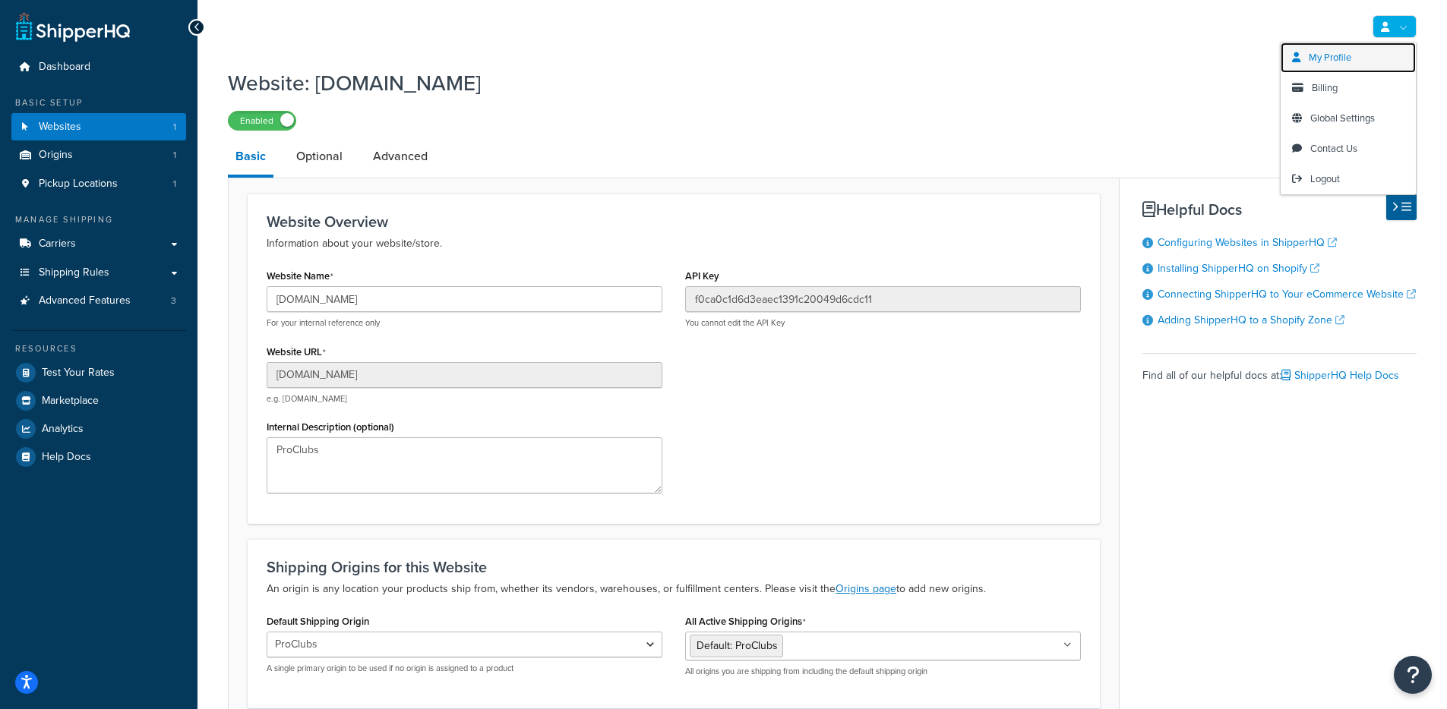
click at [1359, 49] on link "My Profile" at bounding box center [1348, 58] width 135 height 30
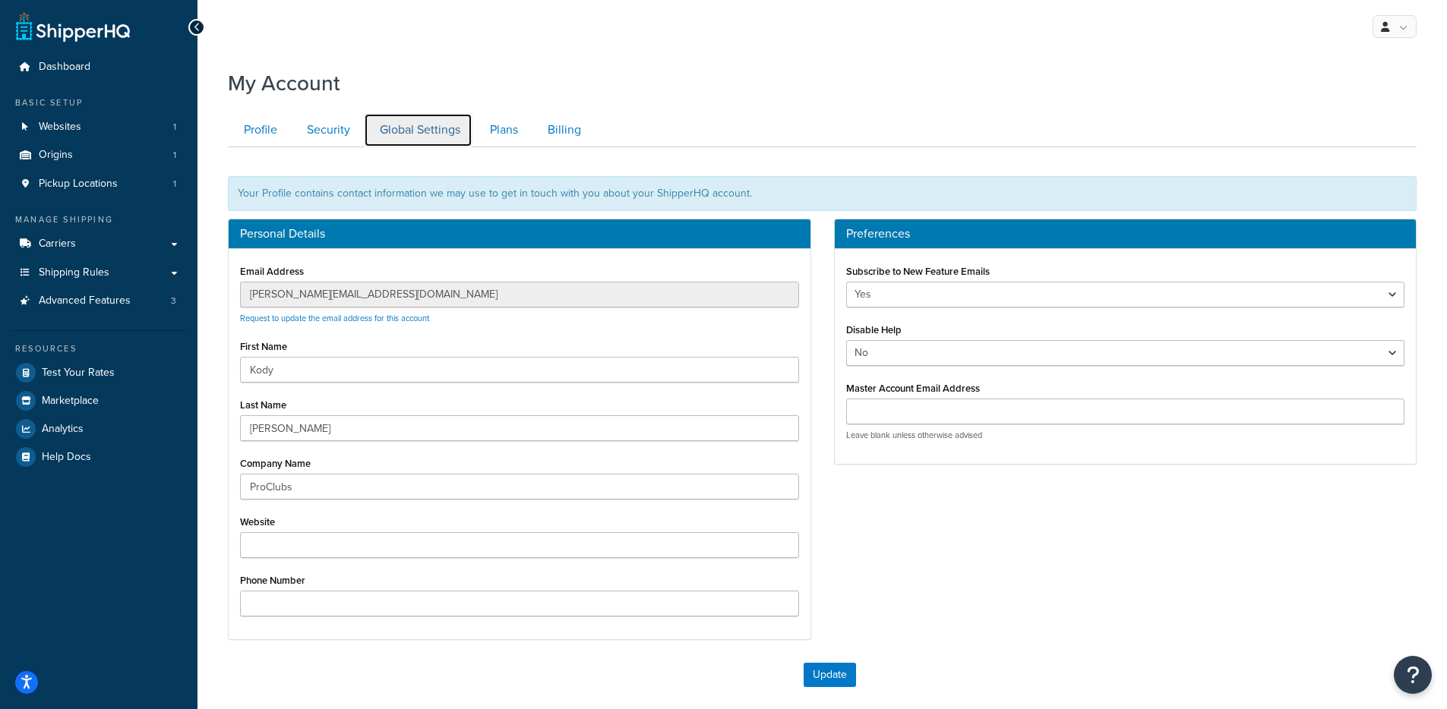
click at [373, 126] on link "Global Settings" at bounding box center [418, 130] width 109 height 34
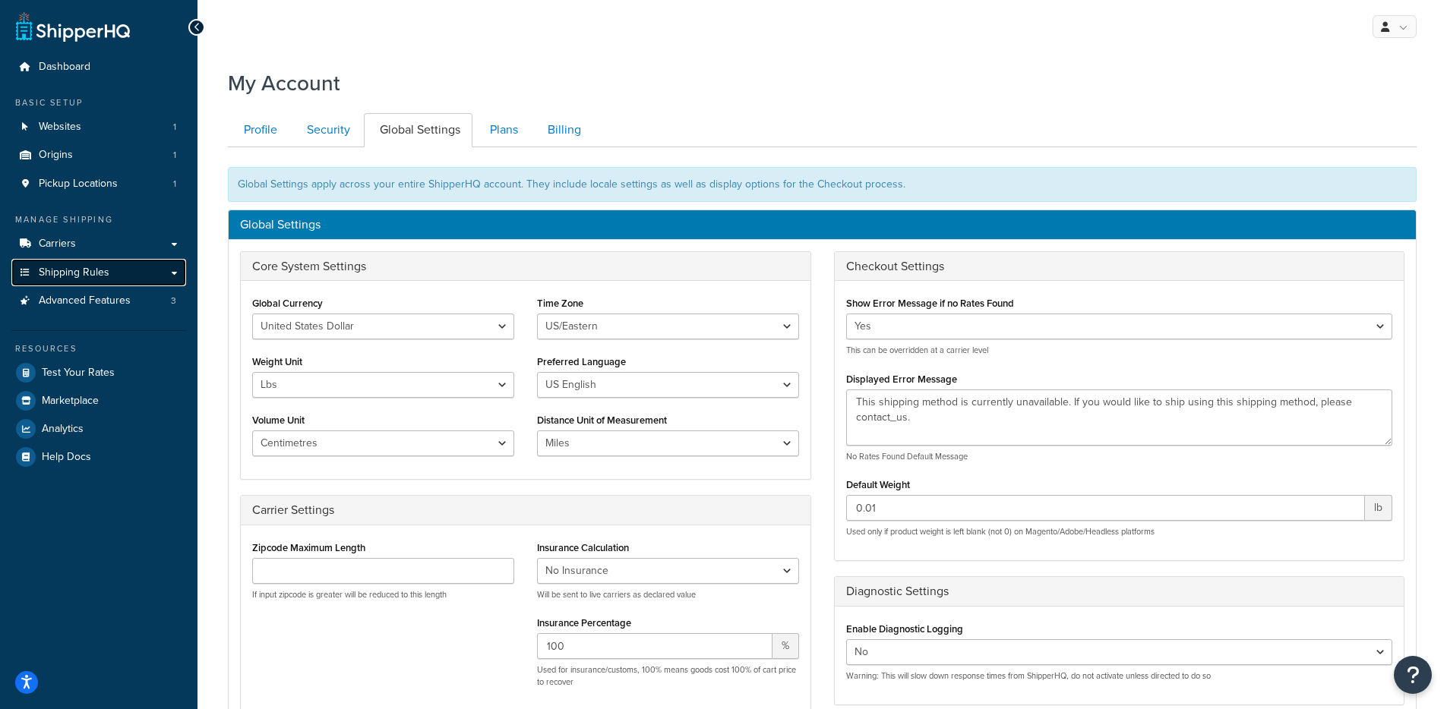
click at [142, 284] on link "Shipping Rules" at bounding box center [98, 273] width 175 height 28
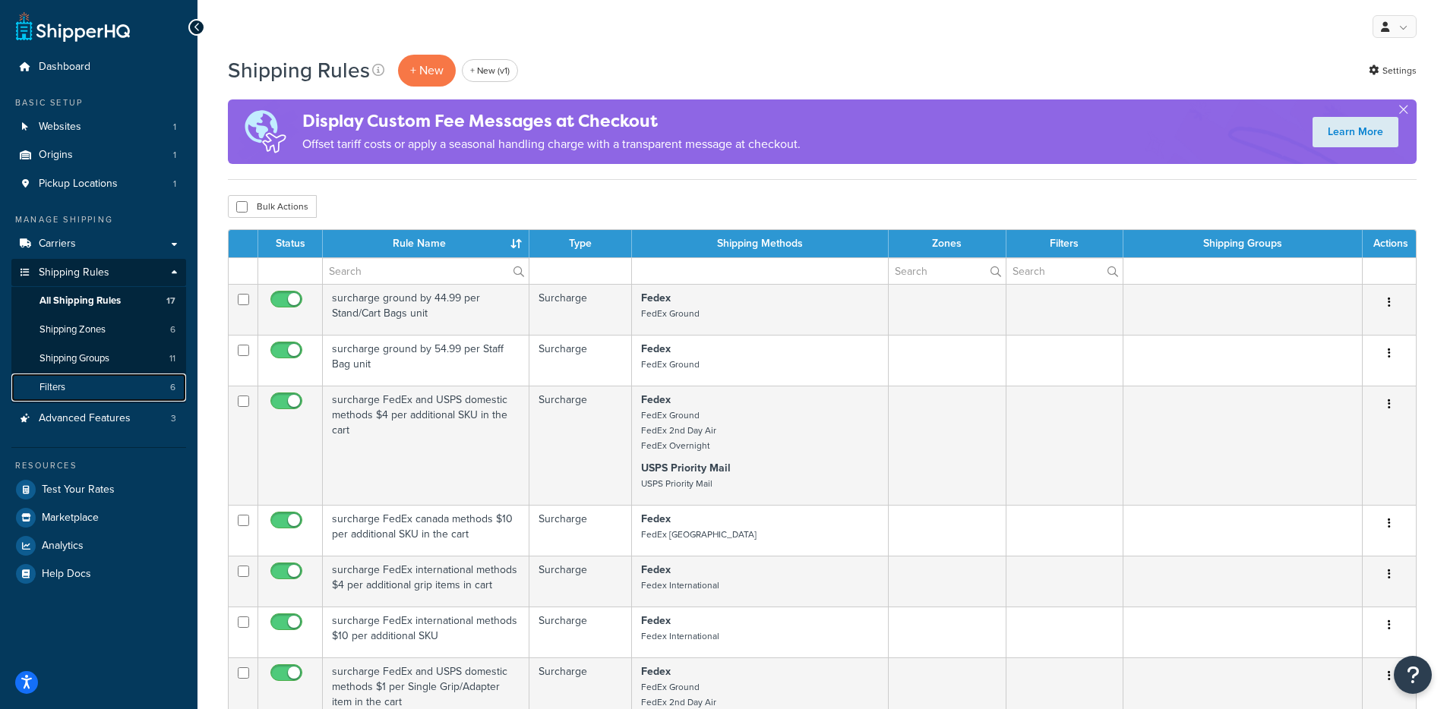
click at [98, 381] on link "Filters 6" at bounding box center [98, 388] width 175 height 28
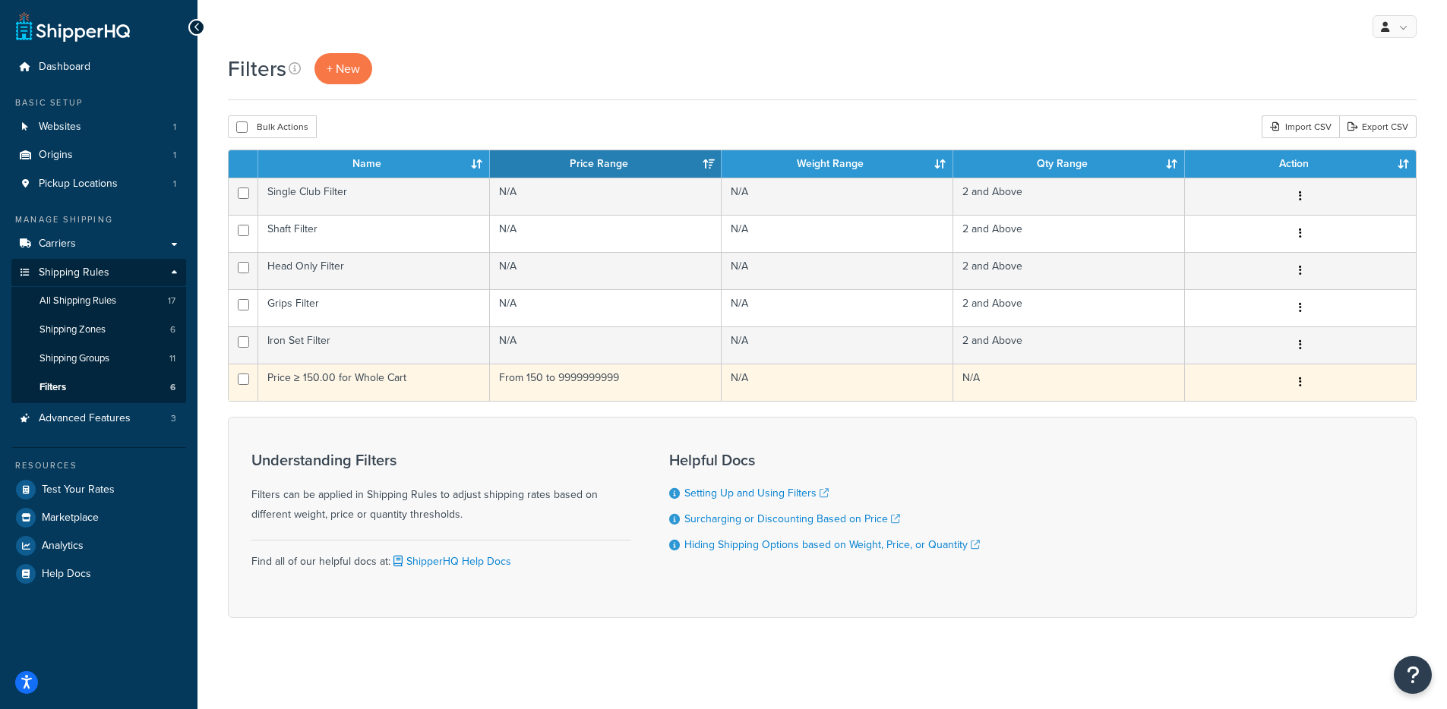
click at [528, 392] on td "From 150 to 9999999999" at bounding box center [606, 382] width 232 height 37
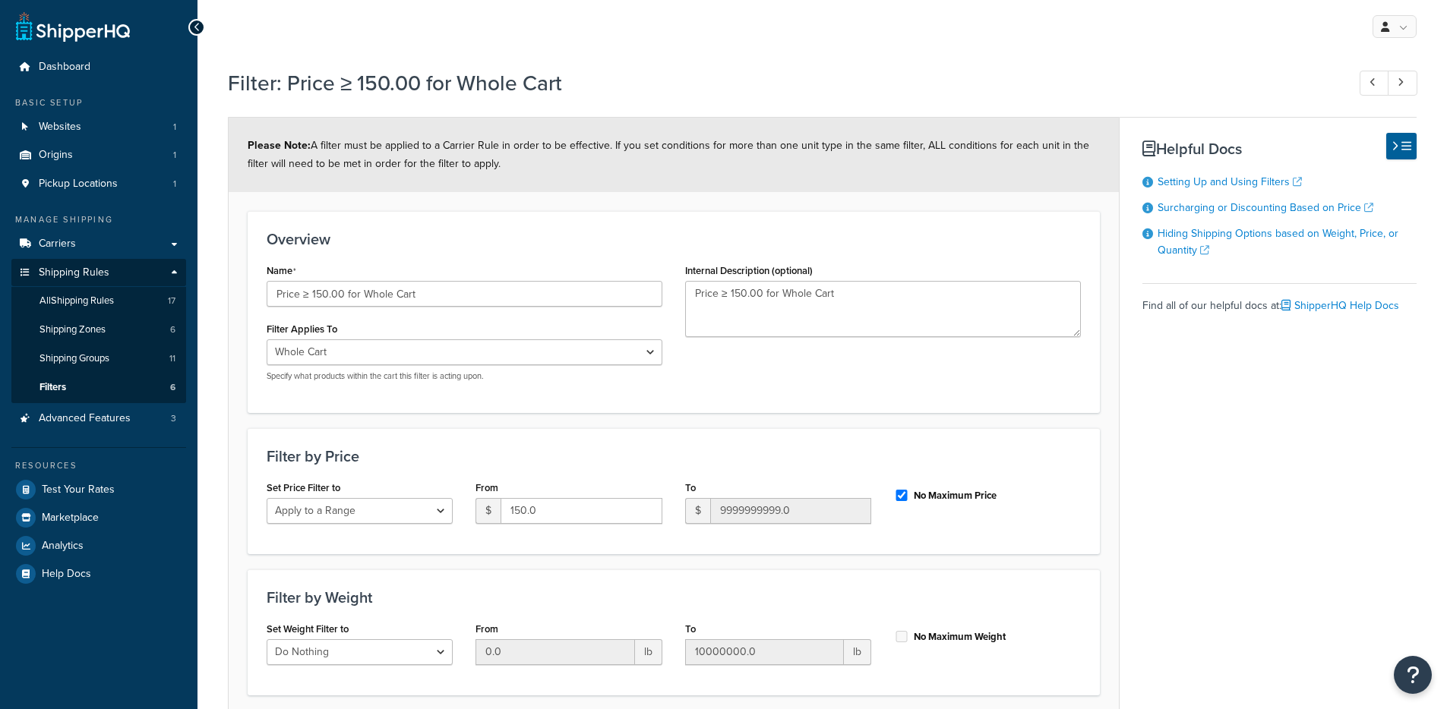
select select "range"
